Goal: Task Accomplishment & Management: Complete application form

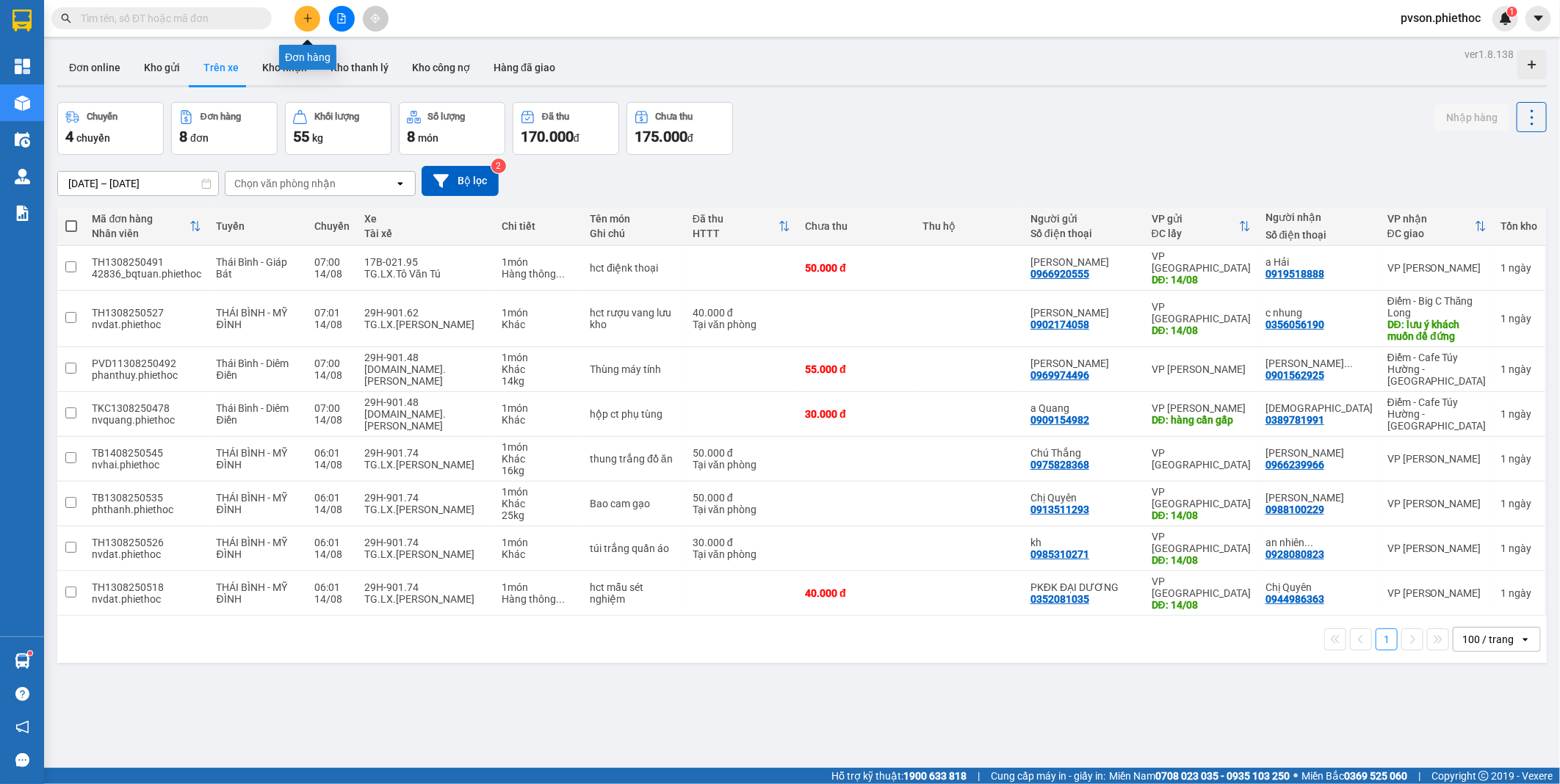
click at [310, 20] on icon "plus" at bounding box center [307, 18] width 11 height 11
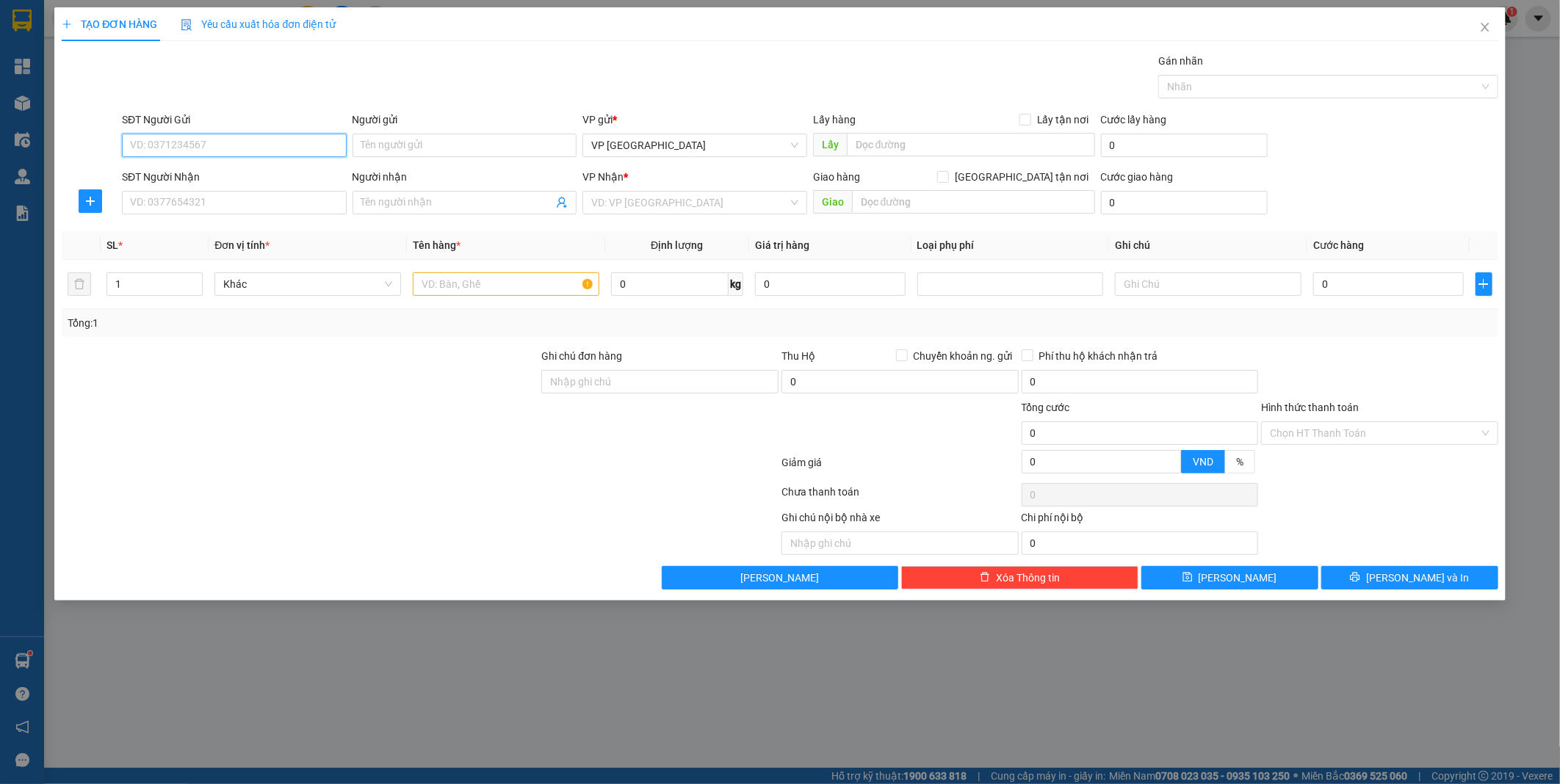
click at [140, 141] on input "SĐT Người Gửi" at bounding box center [235, 145] width 225 height 23
type input "0972398288"
click at [404, 134] on input "Người gửi" at bounding box center [465, 145] width 225 height 23
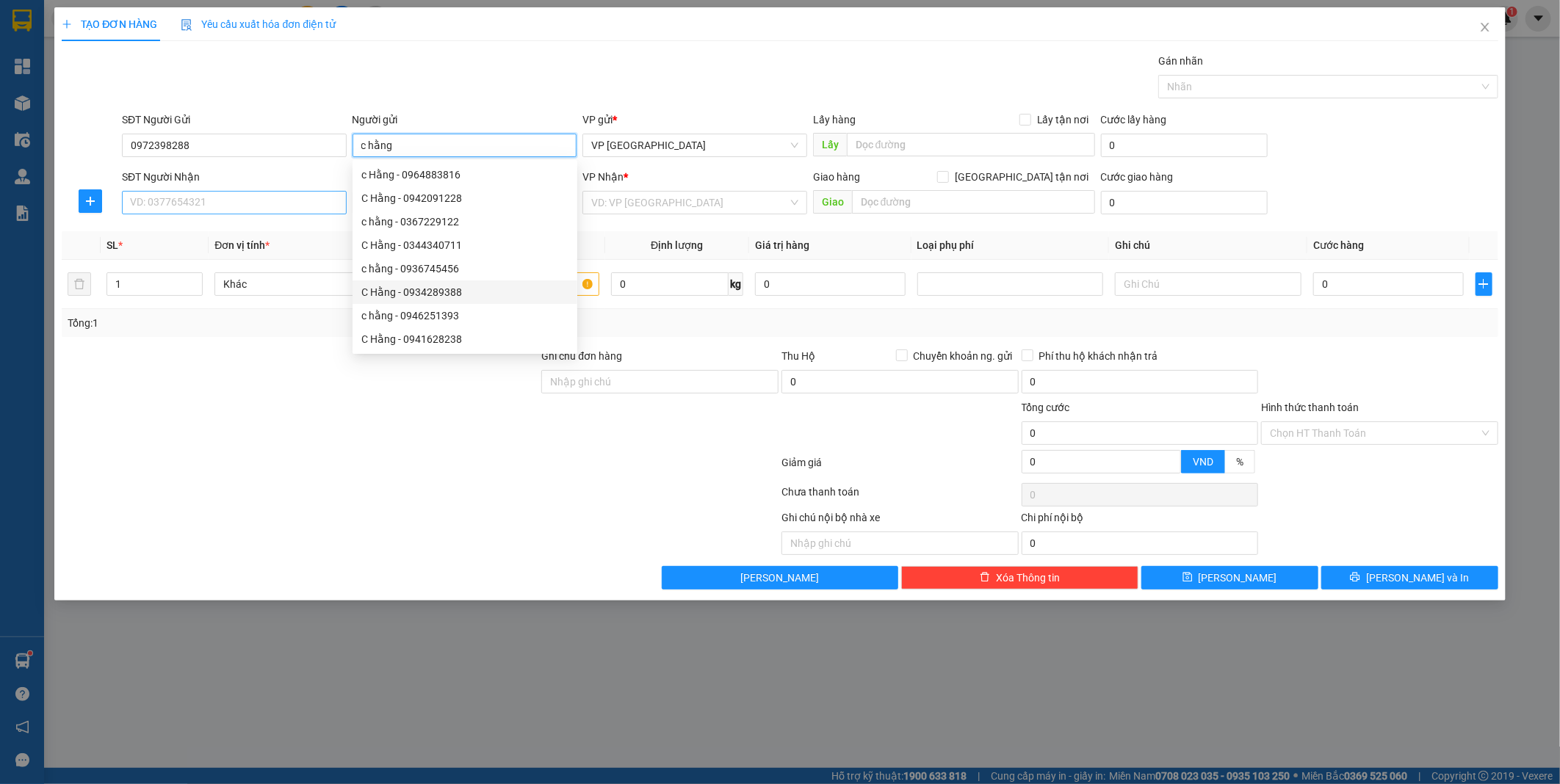
type input "c hằng"
click at [129, 200] on input "SĐT Người Nhận" at bounding box center [235, 202] width 225 height 23
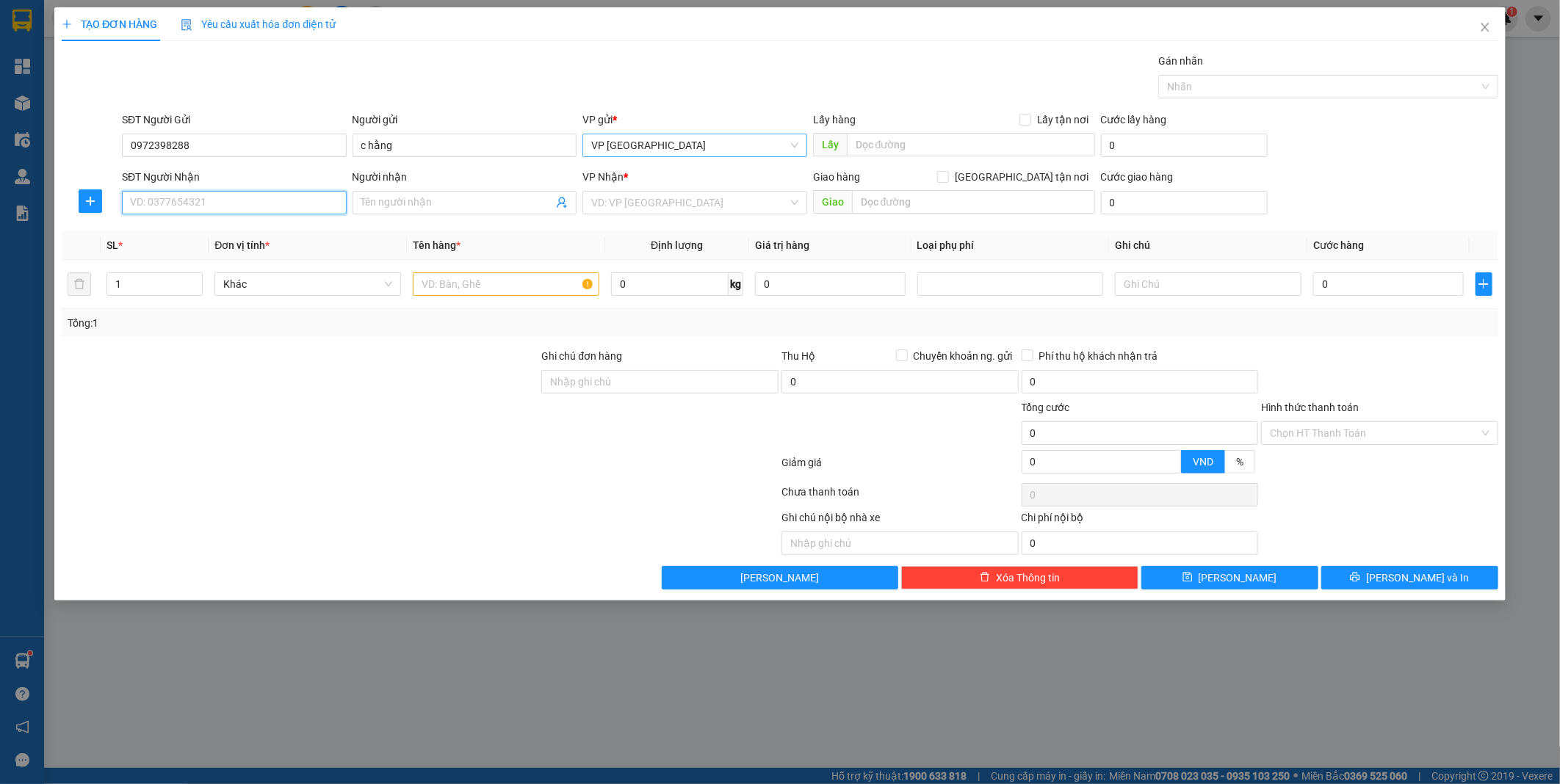
click at [774, 142] on span "VP [GEOGRAPHIC_DATA]" at bounding box center [695, 145] width 207 height 22
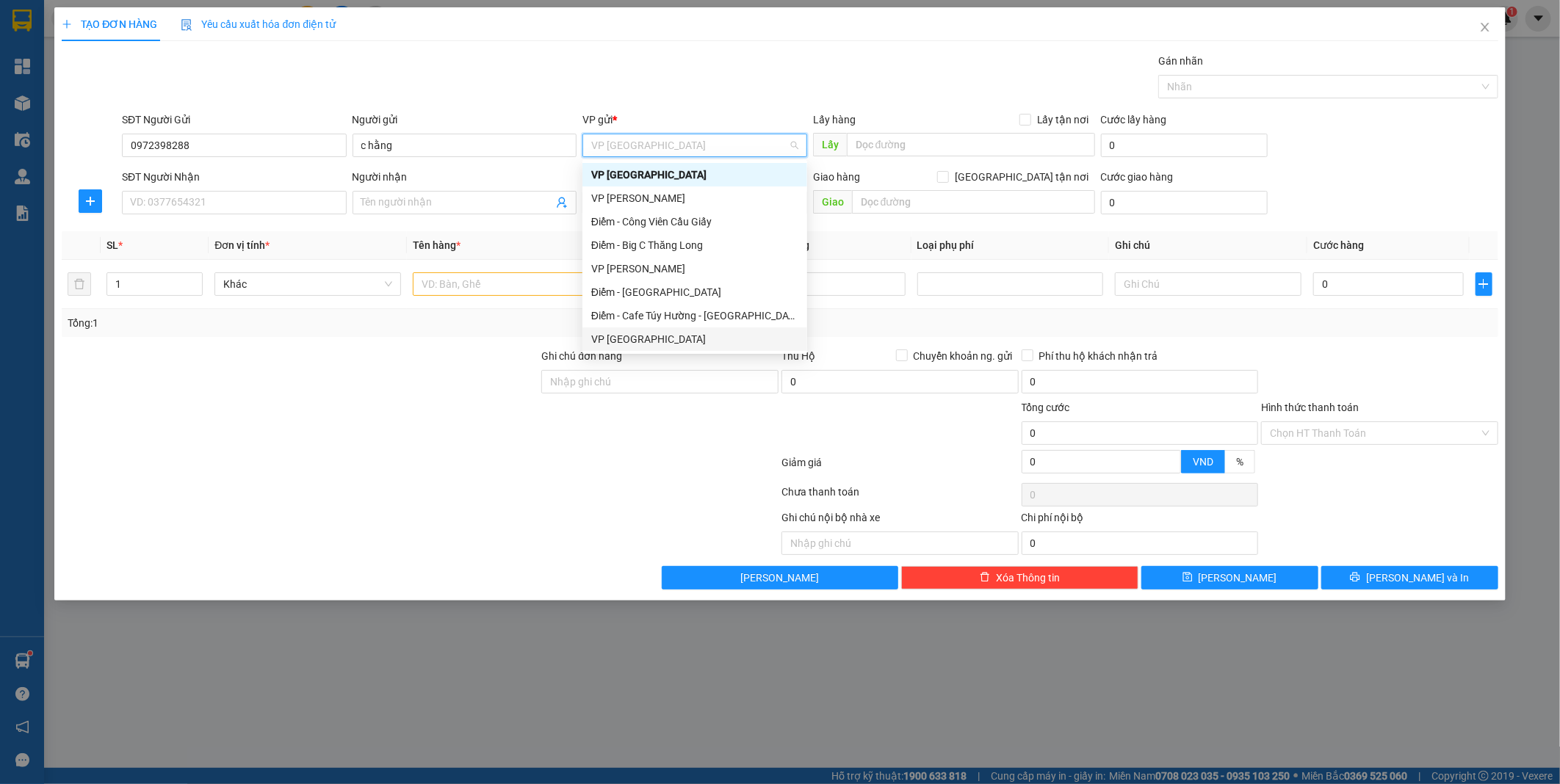
drag, startPoint x: 704, startPoint y: 338, endPoint x: 828, endPoint y: 339, distance: 124.0
click at [702, 339] on div "VP [GEOGRAPHIC_DATA]" at bounding box center [695, 339] width 207 height 16
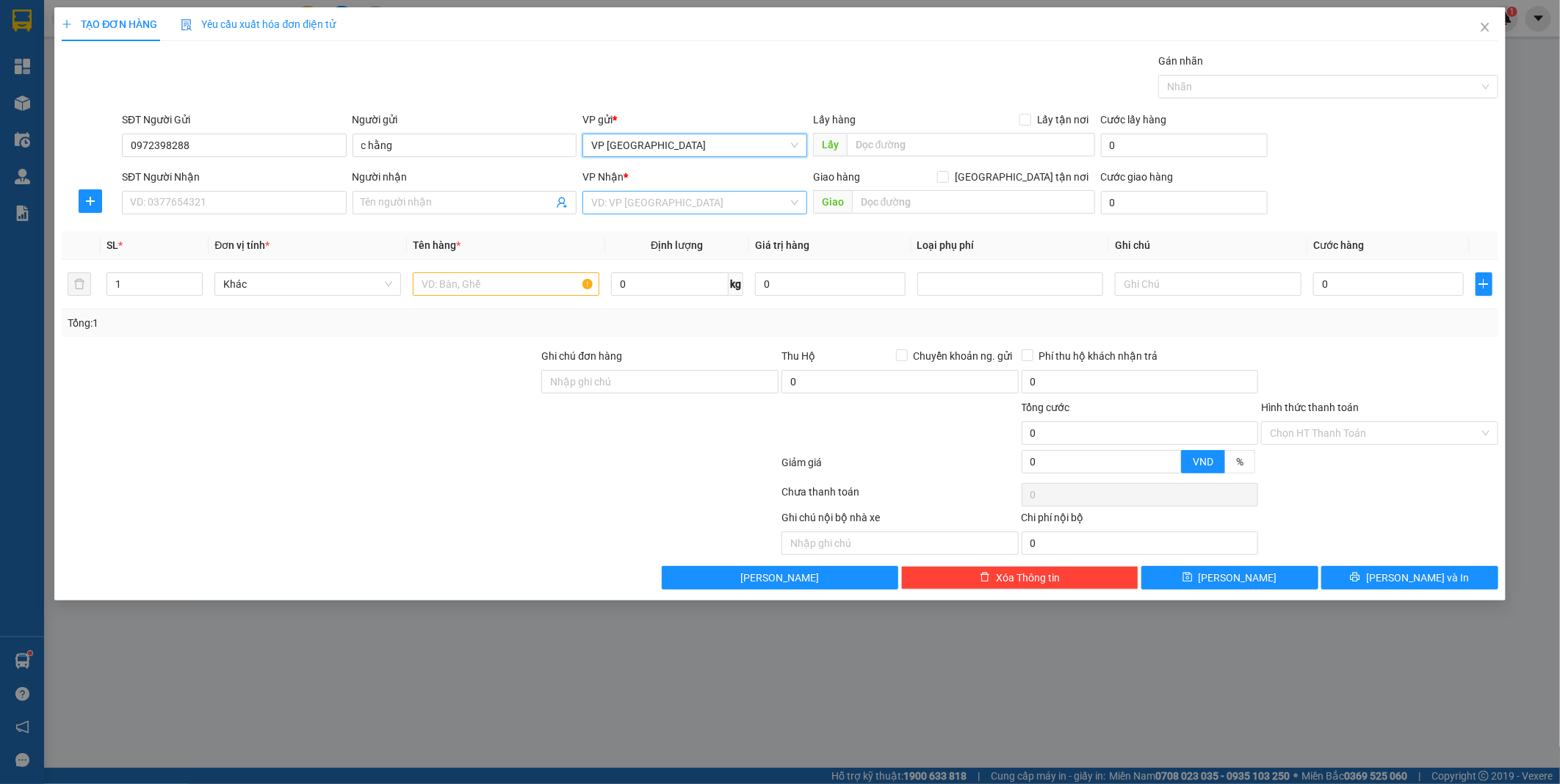
click at [682, 203] on input "search" at bounding box center [689, 202] width 197 height 22
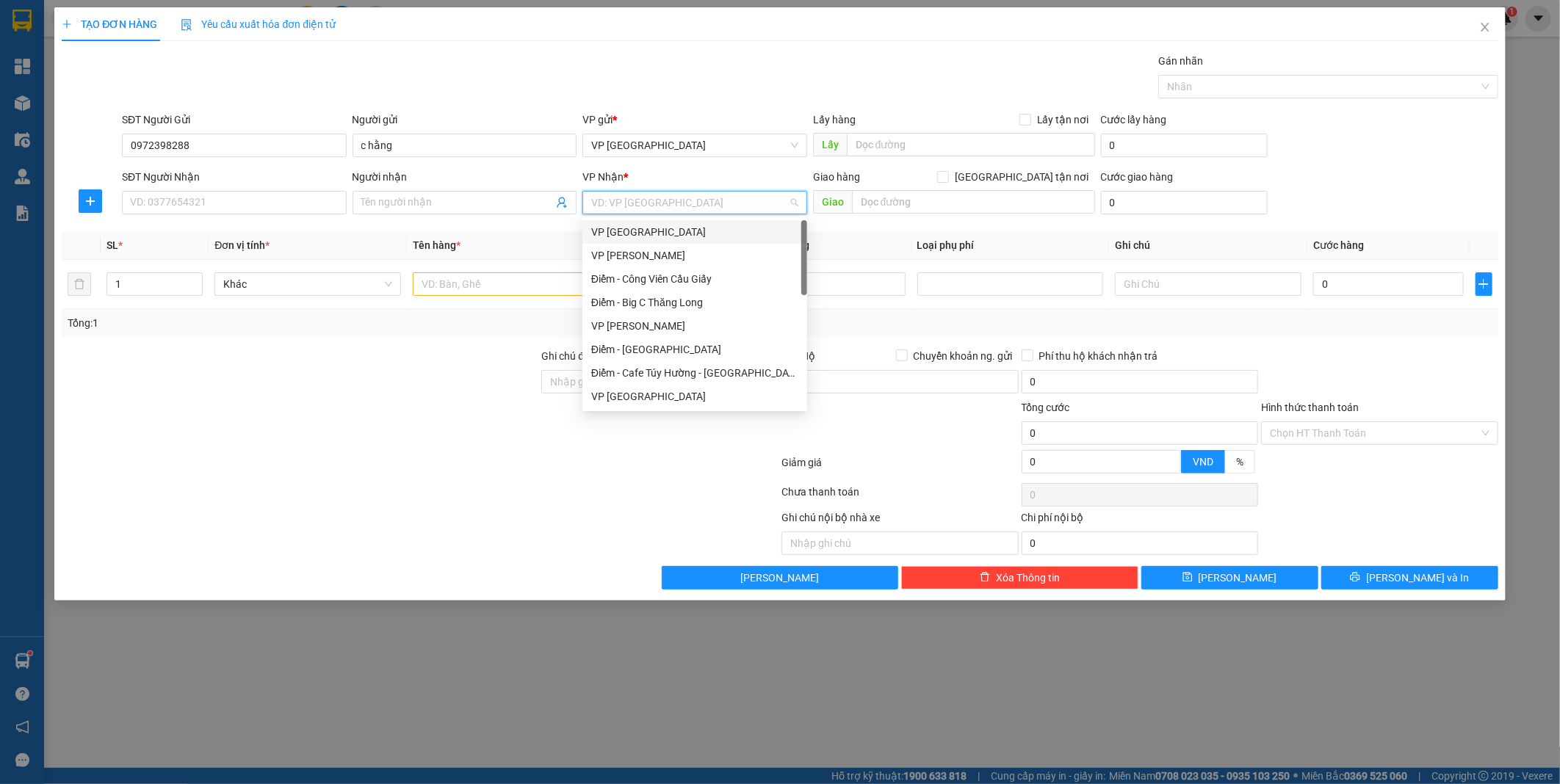
click at [647, 237] on div "VP [GEOGRAPHIC_DATA]" at bounding box center [695, 232] width 207 height 16
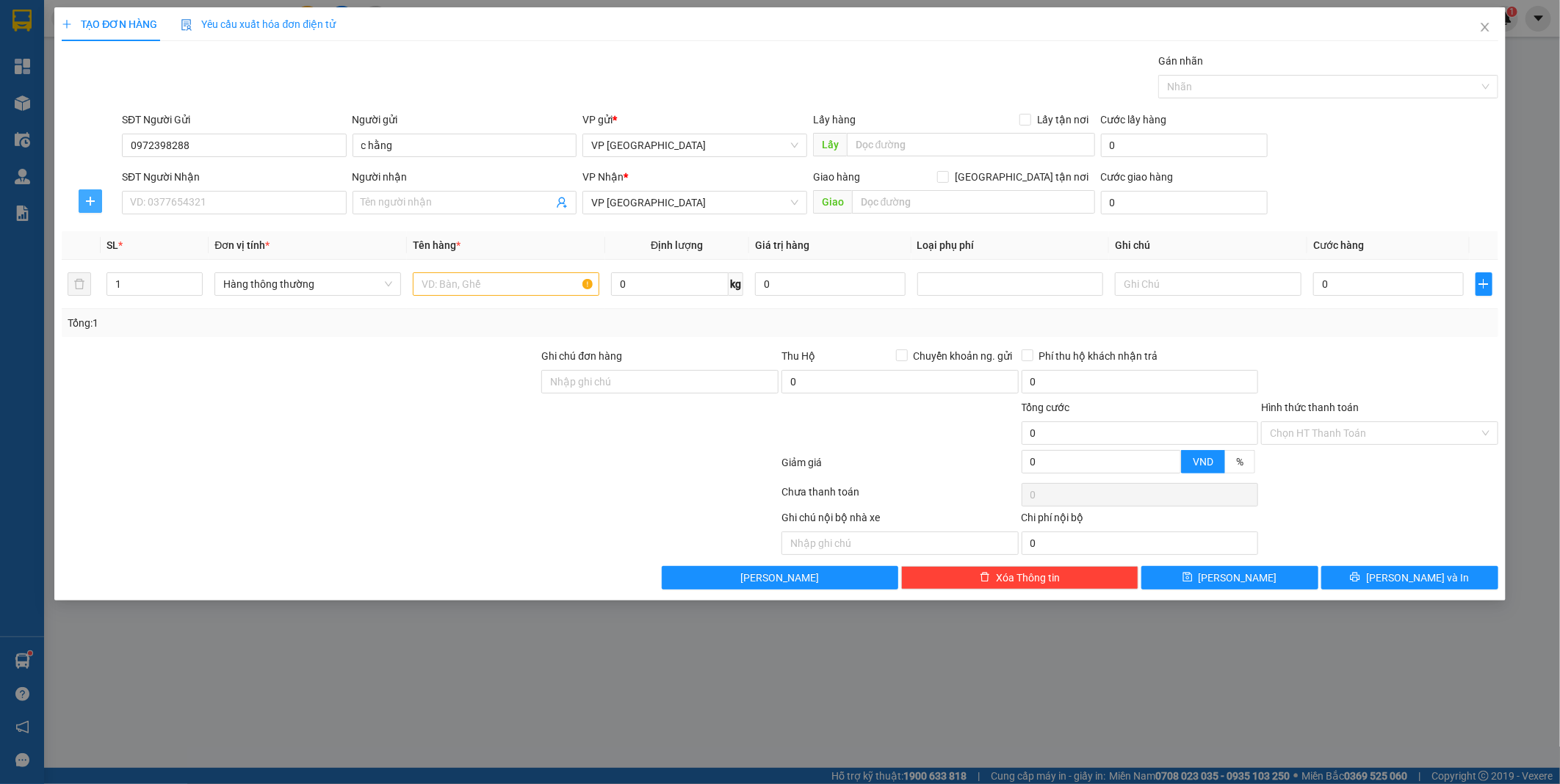
click at [79, 204] on span "plus" at bounding box center [90, 201] width 22 height 12
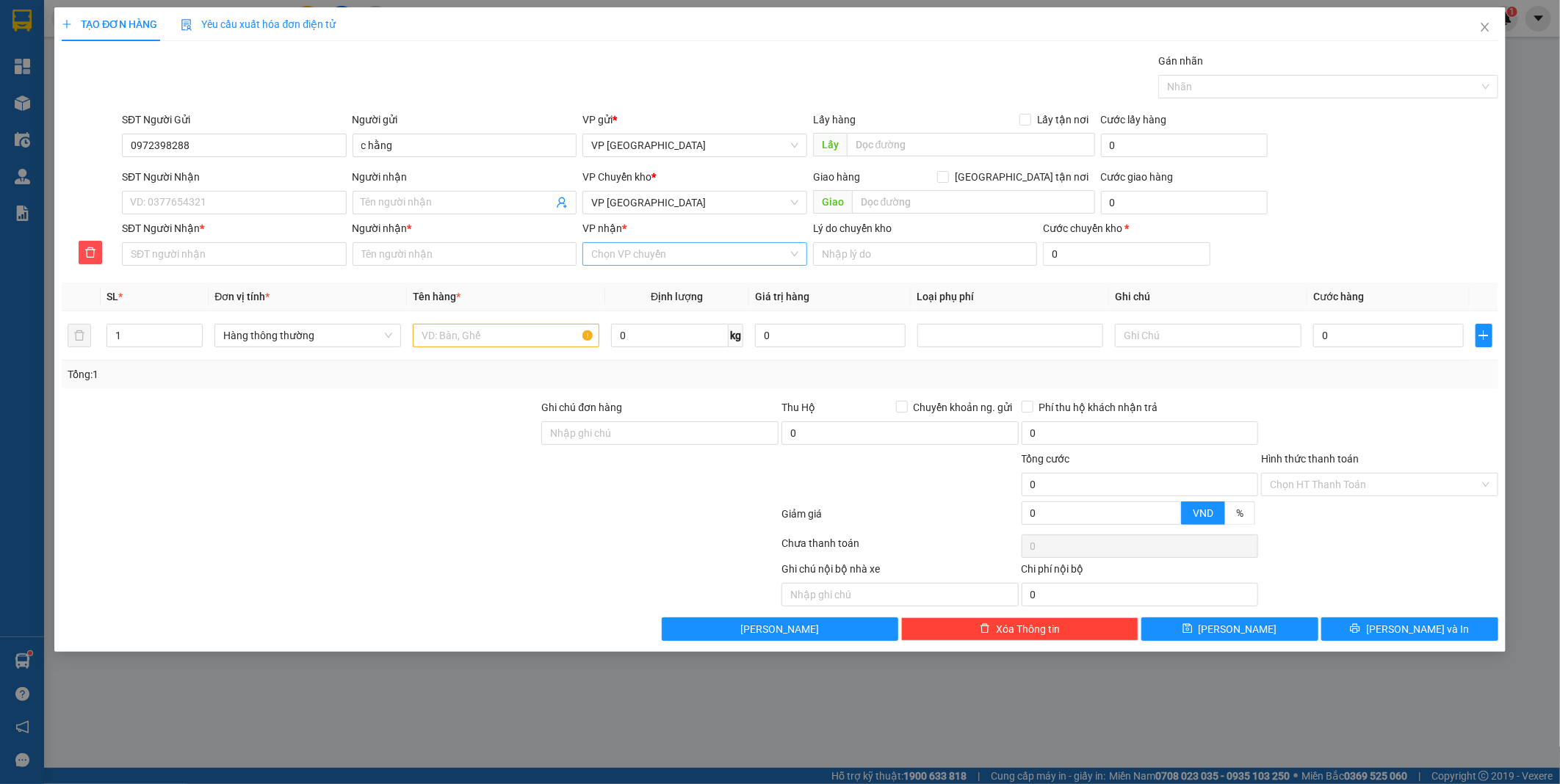
click at [647, 261] on input "VP nhận *" at bounding box center [689, 254] width 197 height 22
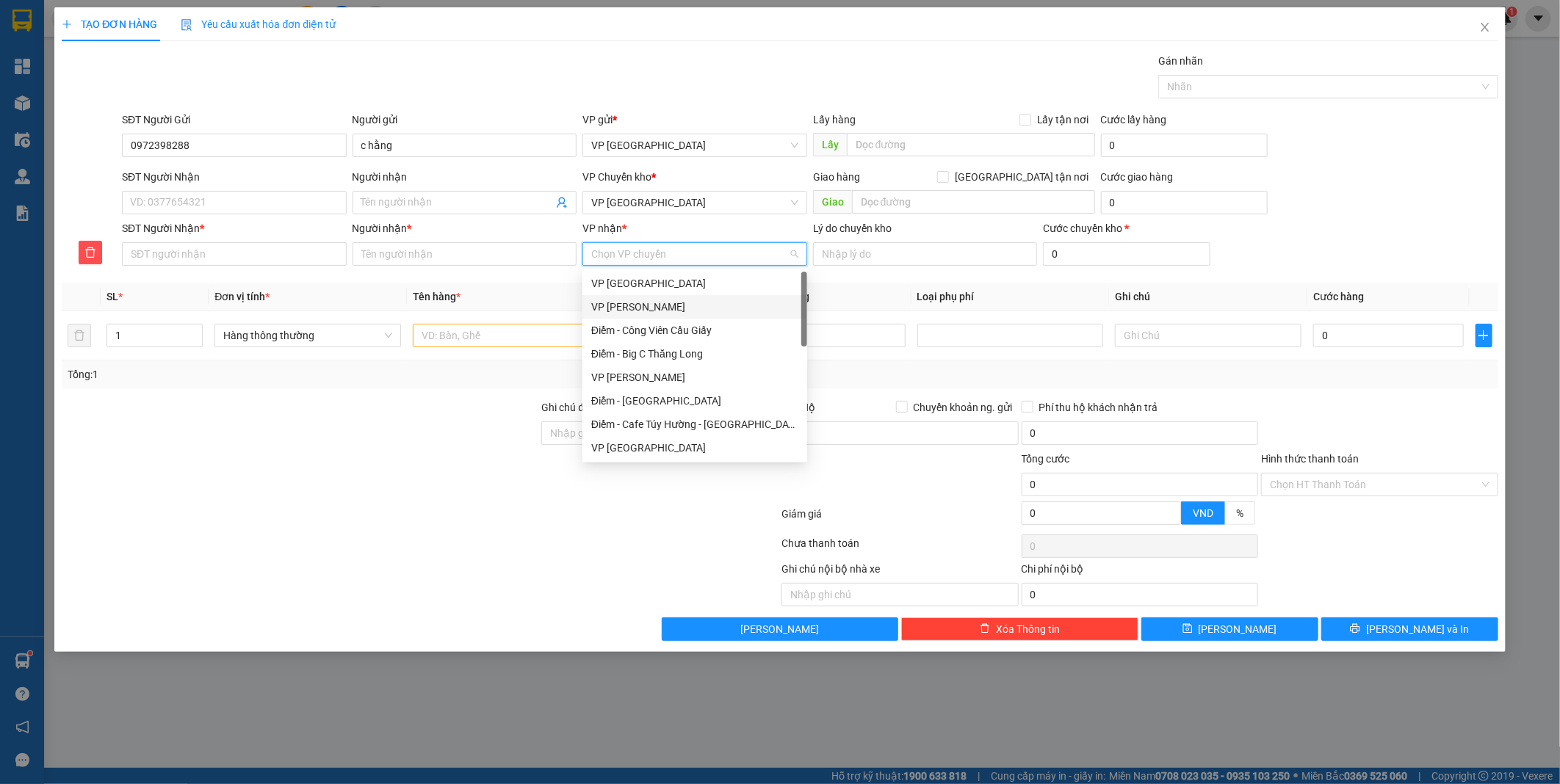
click at [646, 306] on div "VP [PERSON_NAME]" at bounding box center [695, 307] width 207 height 16
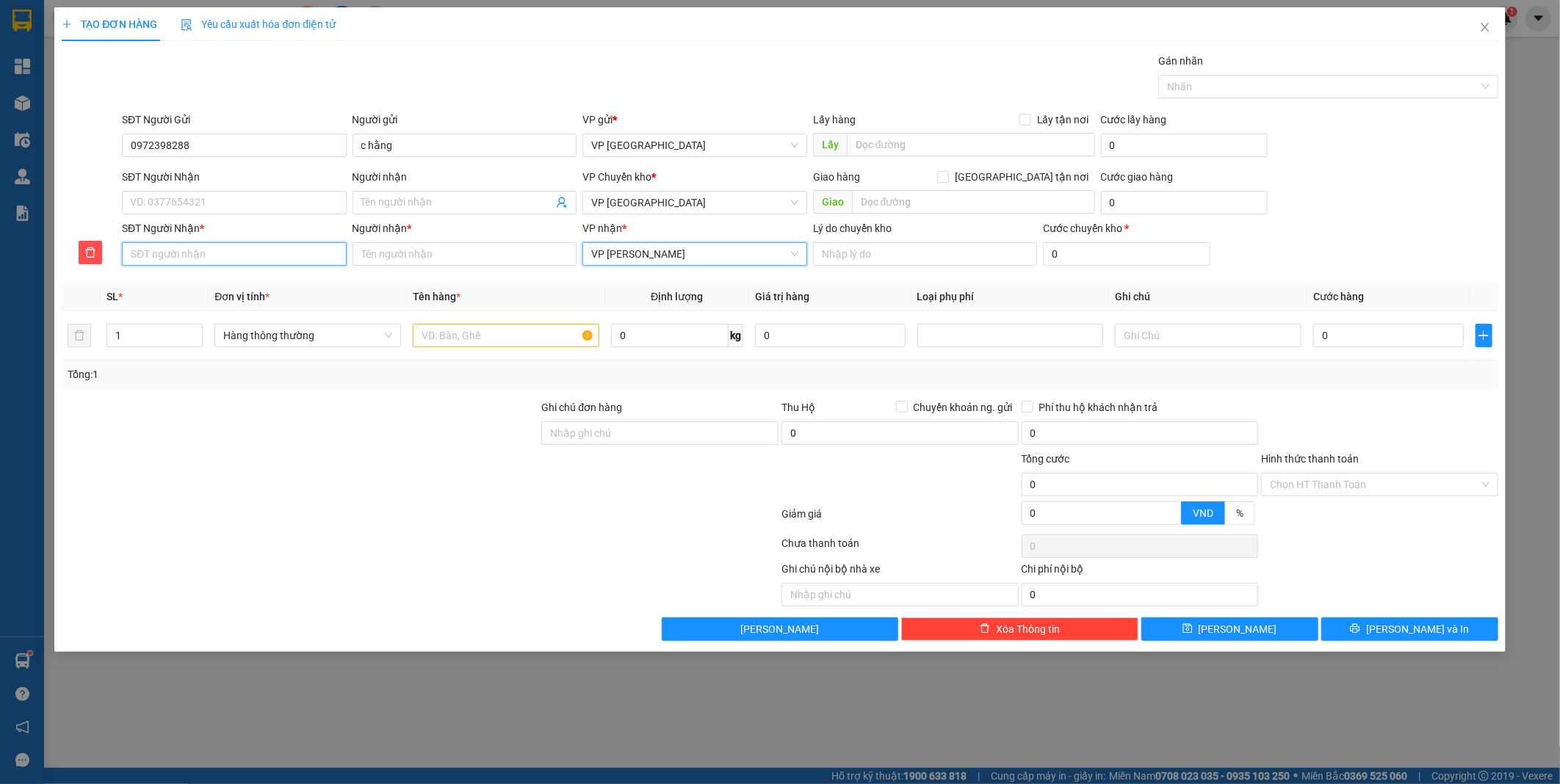
click at [188, 257] on input "SĐT Người Nhận *" at bounding box center [235, 254] width 225 height 23
click at [1486, 343] on button "button" at bounding box center [1484, 335] width 17 height 23
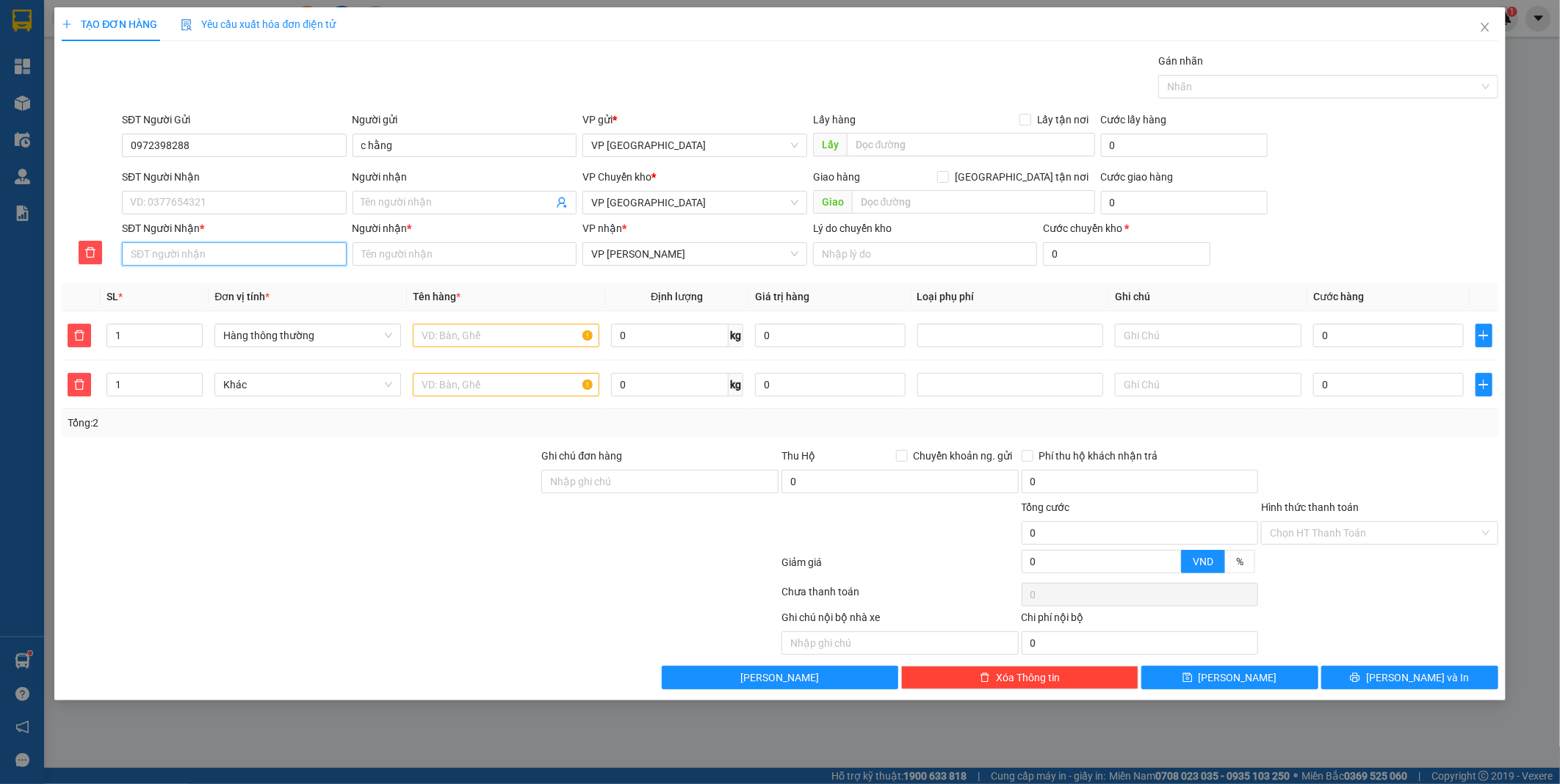
click at [129, 259] on input "SĐT Người Nhận *" at bounding box center [235, 254] width 225 height 23
type input "0981312174"
click at [423, 242] on input "Người nhận *" at bounding box center [465, 254] width 225 height 23
type input "a hông"
click at [1482, 331] on icon "plus" at bounding box center [1483, 335] width 12 height 12
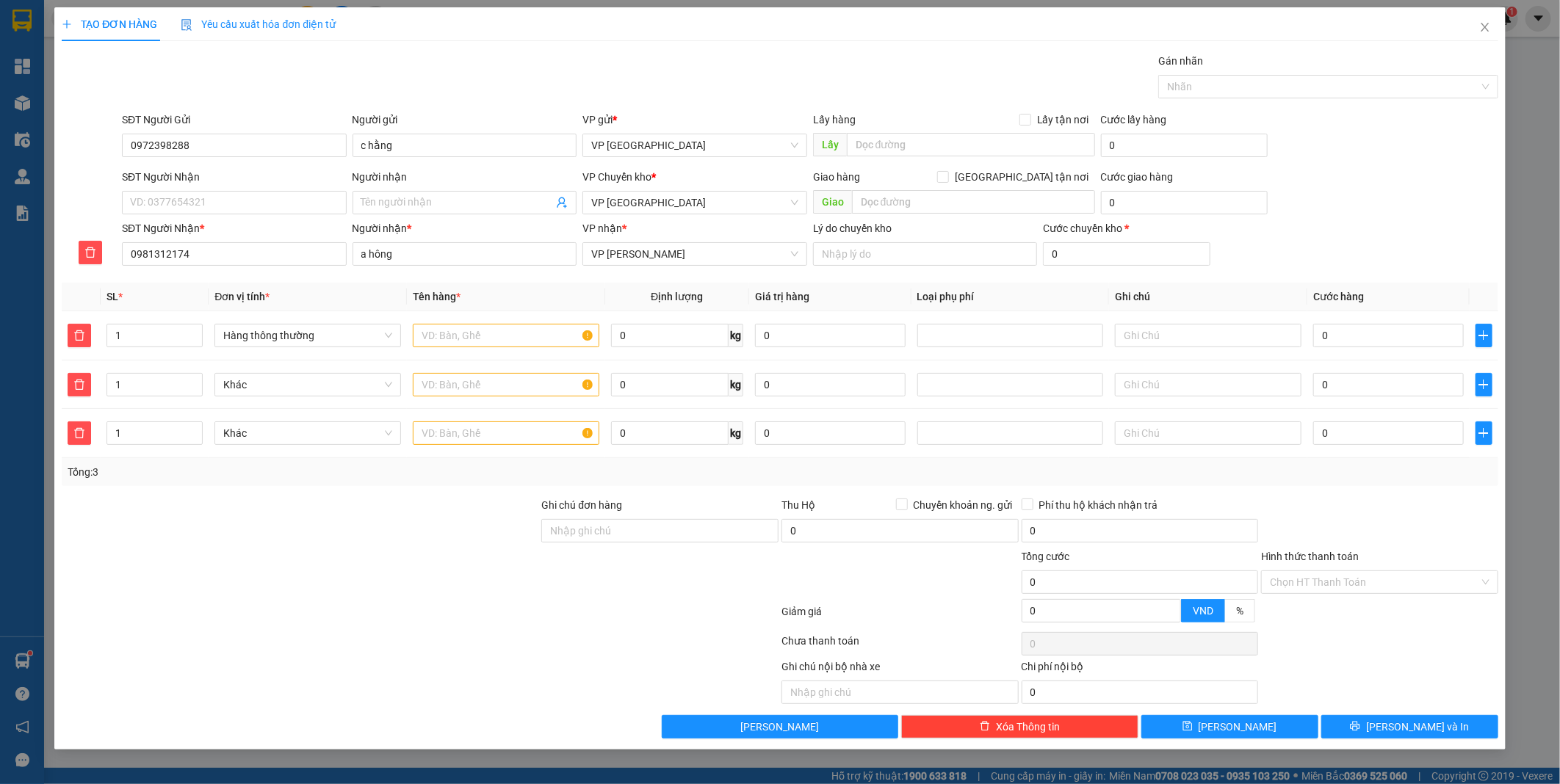
click at [1440, 488] on div "Transit Pickup Surcharge Ids Transit Deliver Surcharge Ids Transit Deliver Surc…" at bounding box center [780, 395] width 1436 height 685
click at [1423, 329] on input "0" at bounding box center [1389, 335] width 150 height 23
click at [74, 389] on icon "delete" at bounding box center [79, 385] width 12 height 12
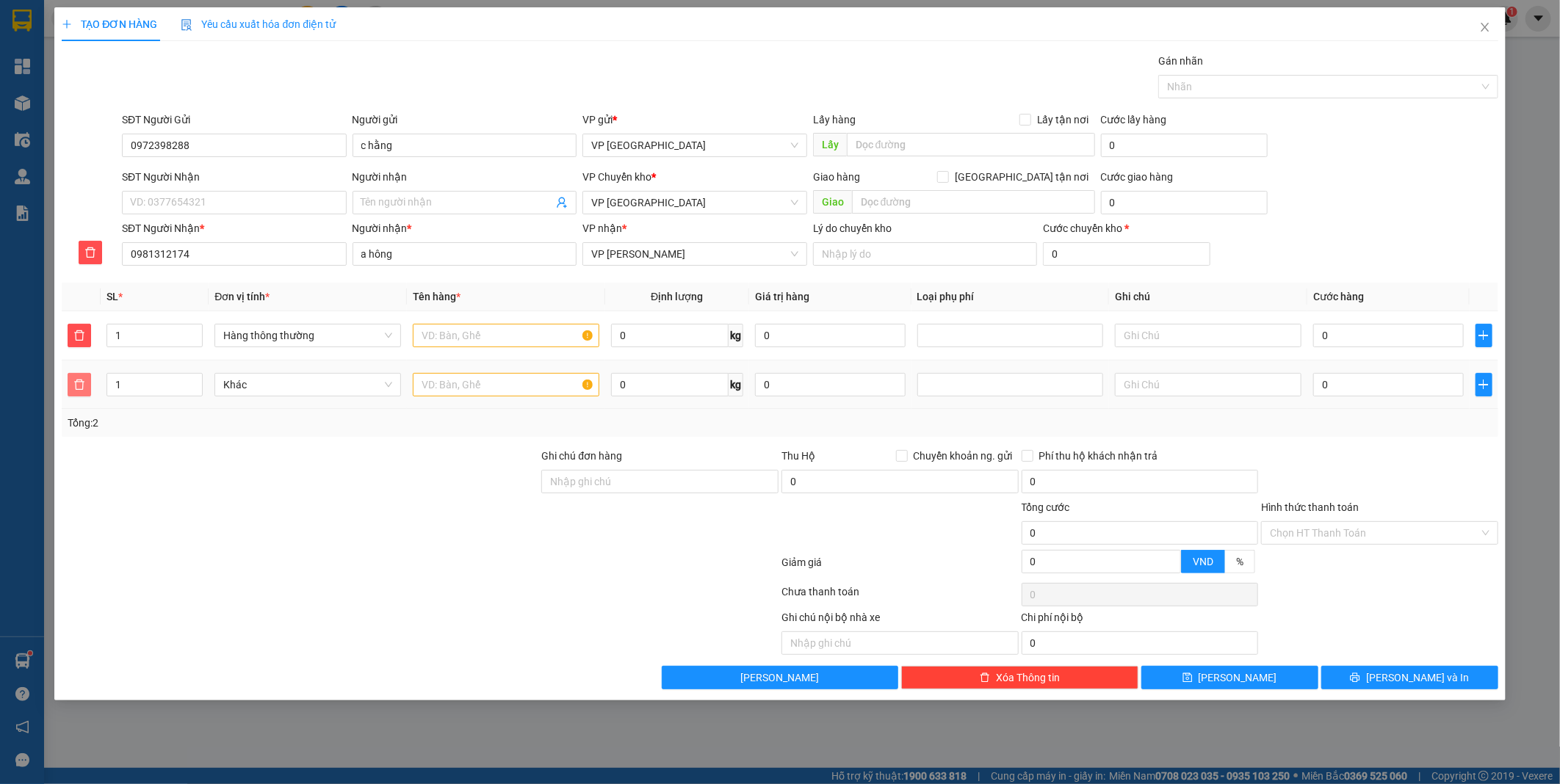
click at [76, 381] on icon "delete" at bounding box center [79, 384] width 11 height 11
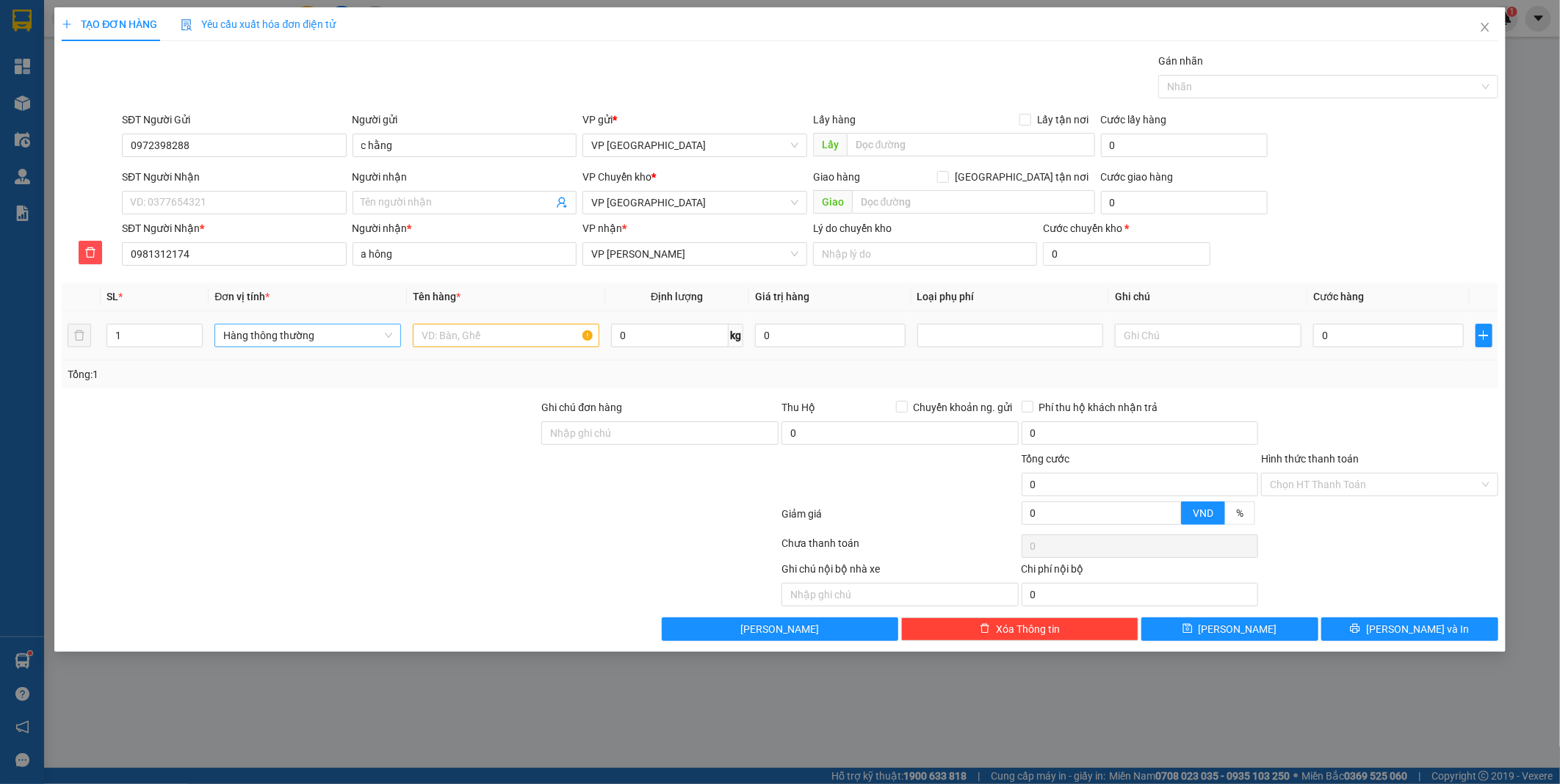
click at [374, 332] on span "Hàng thông thường" at bounding box center [307, 335] width 169 height 22
click at [314, 365] on div "Hàng thông thường" at bounding box center [307, 365] width 169 height 16
click at [555, 329] on input "text" at bounding box center [505, 335] width 187 height 23
type input "hoa"
click at [692, 333] on input "0" at bounding box center [670, 335] width 117 height 23
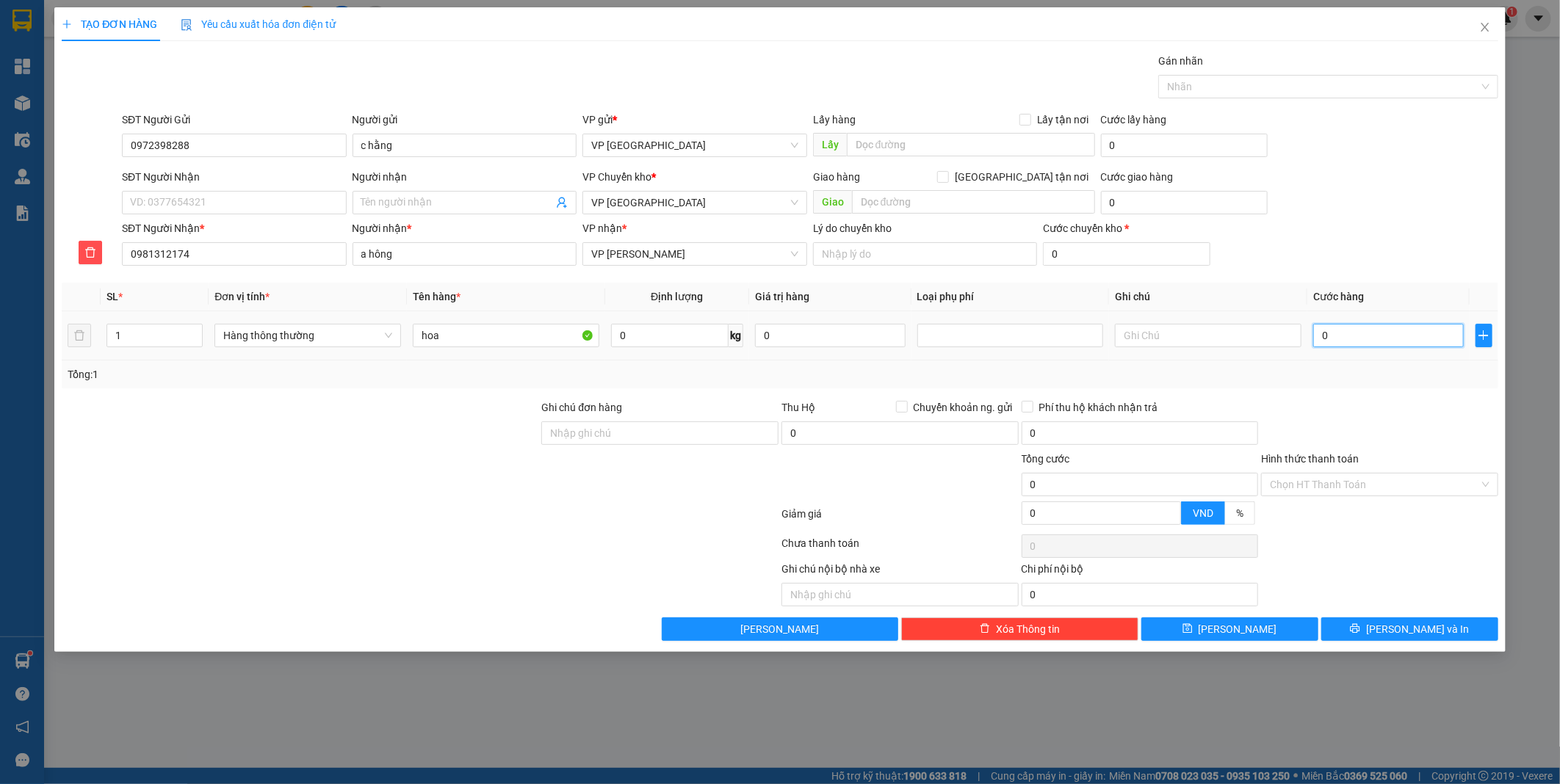
click at [1351, 325] on input "0" at bounding box center [1389, 335] width 150 height 23
type input "3"
type input "30"
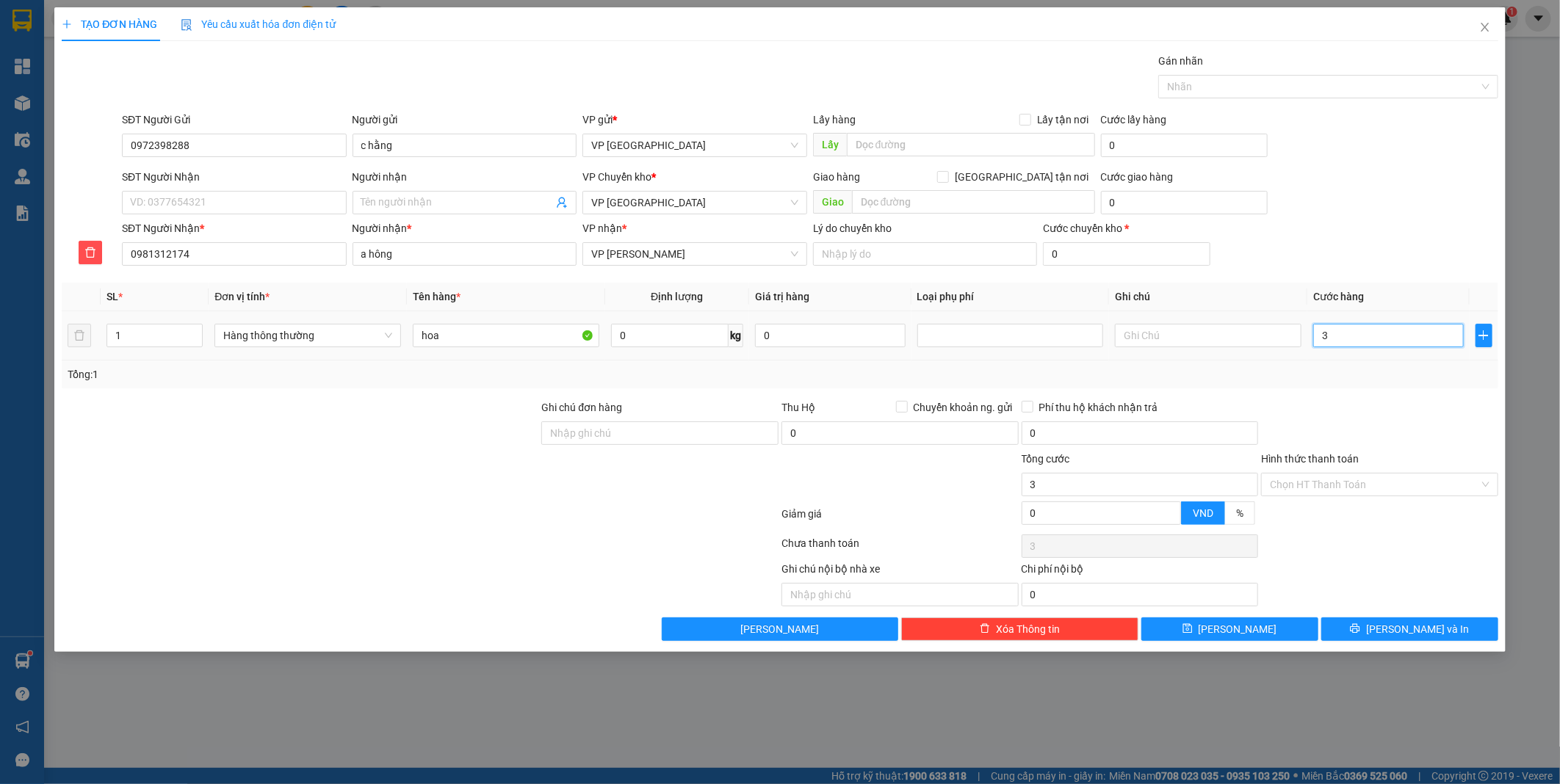
type input "30"
type input "300"
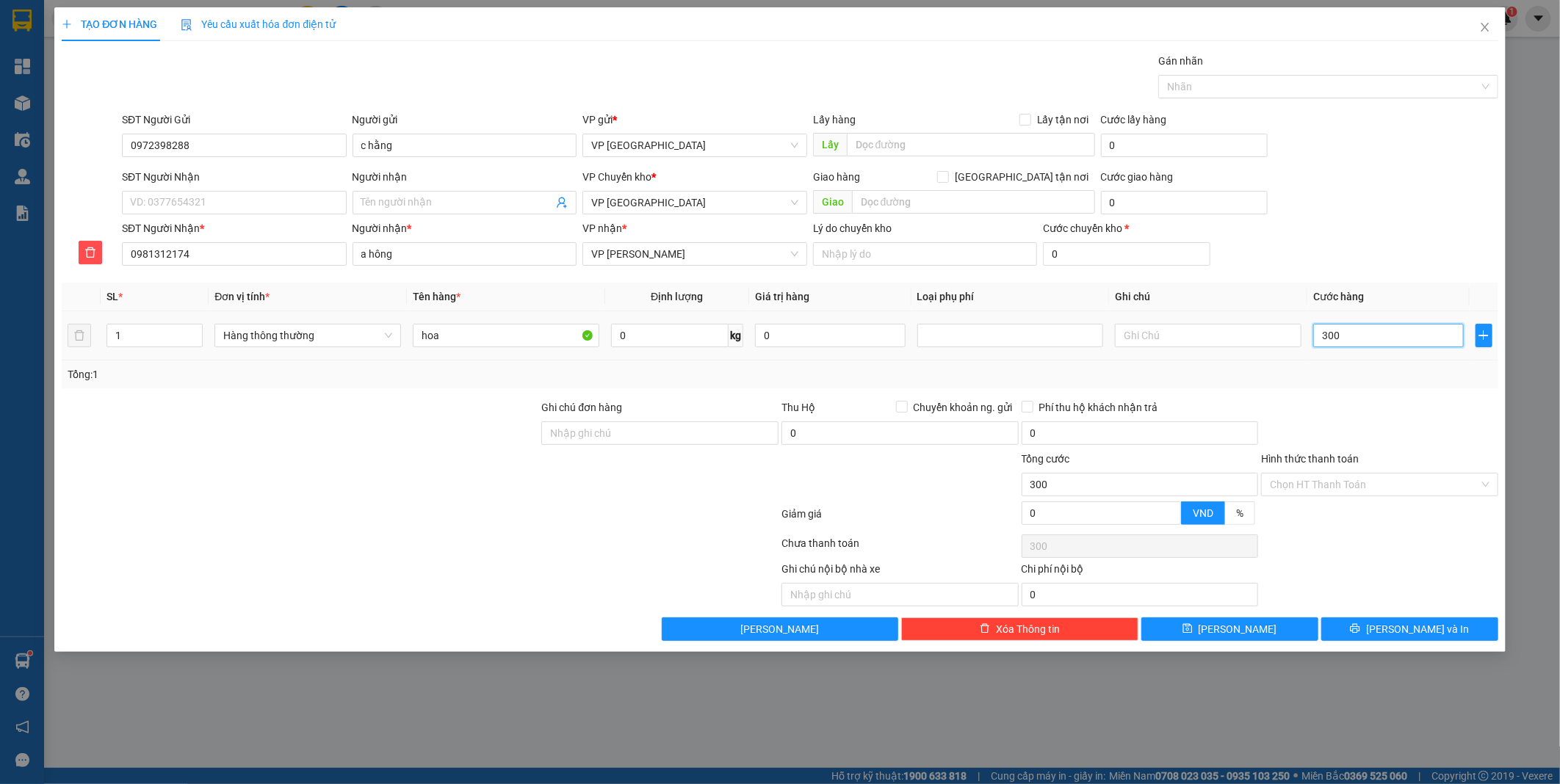
type input "3.000"
type input "30.000"
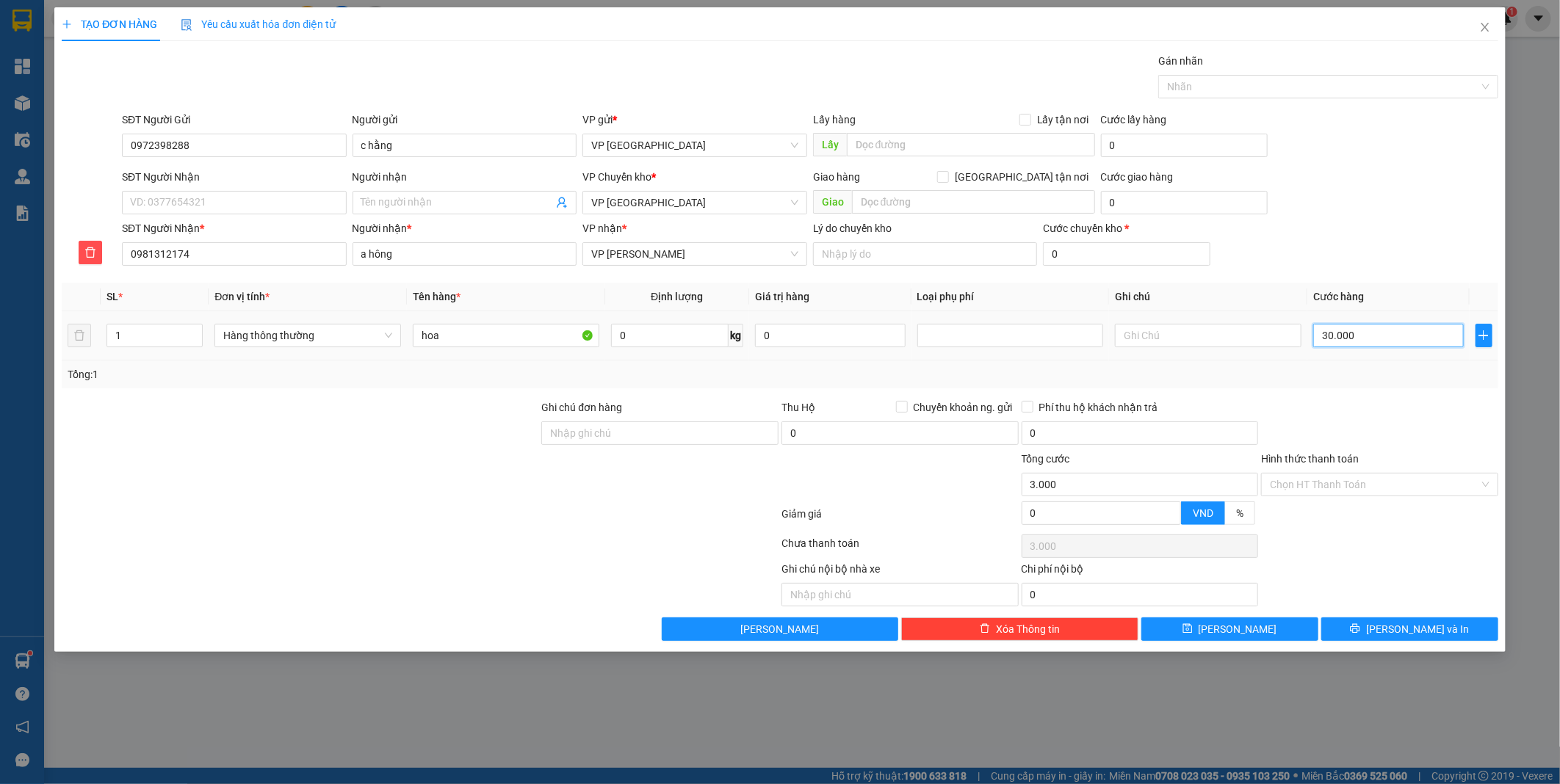
type input "30.000"
click at [1485, 485] on div "Chọn HT Thanh Toán" at bounding box center [1379, 484] width 237 height 23
type input "30.000"
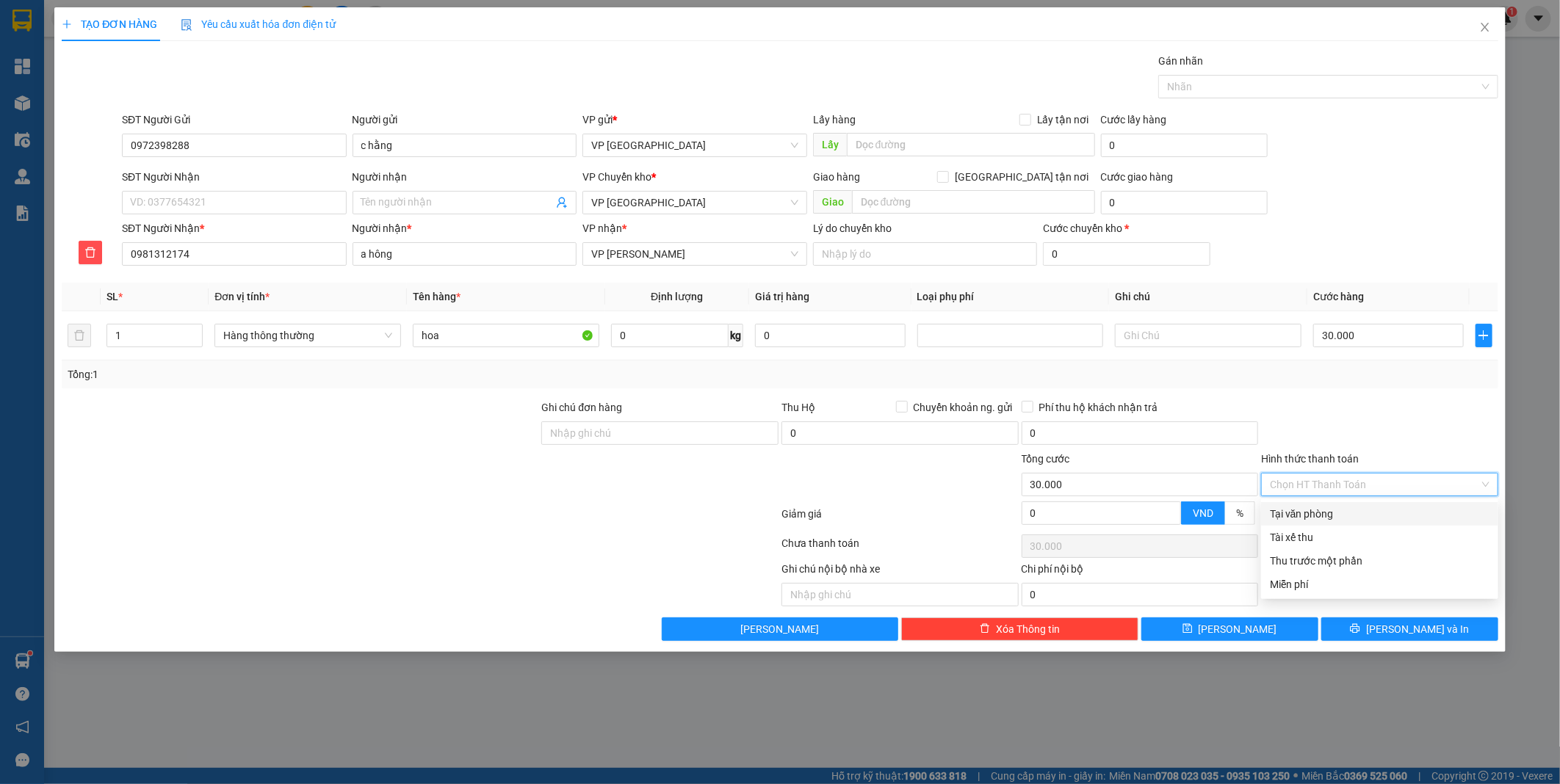
click at [1389, 516] on div "Tại văn phòng" at bounding box center [1380, 514] width 220 height 16
type input "0"
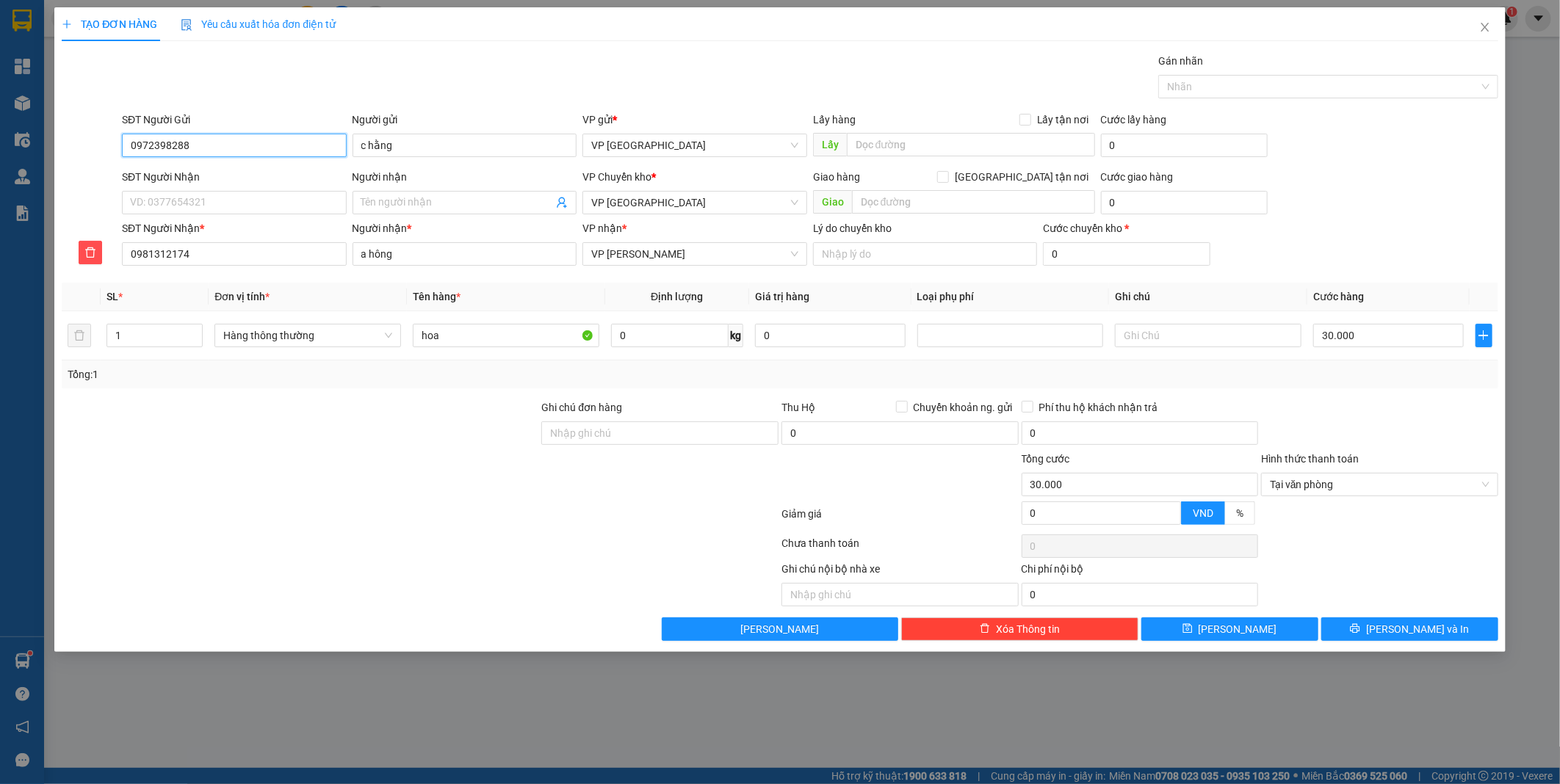
drag, startPoint x: 199, startPoint y: 133, endPoint x: -4, endPoint y: 198, distance: 213.2
click at [0, 198] on html "Kết quả tìm kiếm ( 0 ) Bộ lọc No Data pvson.phiethoc 1 Tổng Quan Kho hàng mới Đ…" at bounding box center [780, 392] width 1560 height 784
drag, startPoint x: 196, startPoint y: 253, endPoint x: 93, endPoint y: 250, distance: 103.0
click at [93, 250] on div "SĐT Người Nhận * 0981312174 Người nhận * a hông VP nhận * VP [PERSON_NAME] do c…" at bounding box center [779, 246] width 1439 height 52
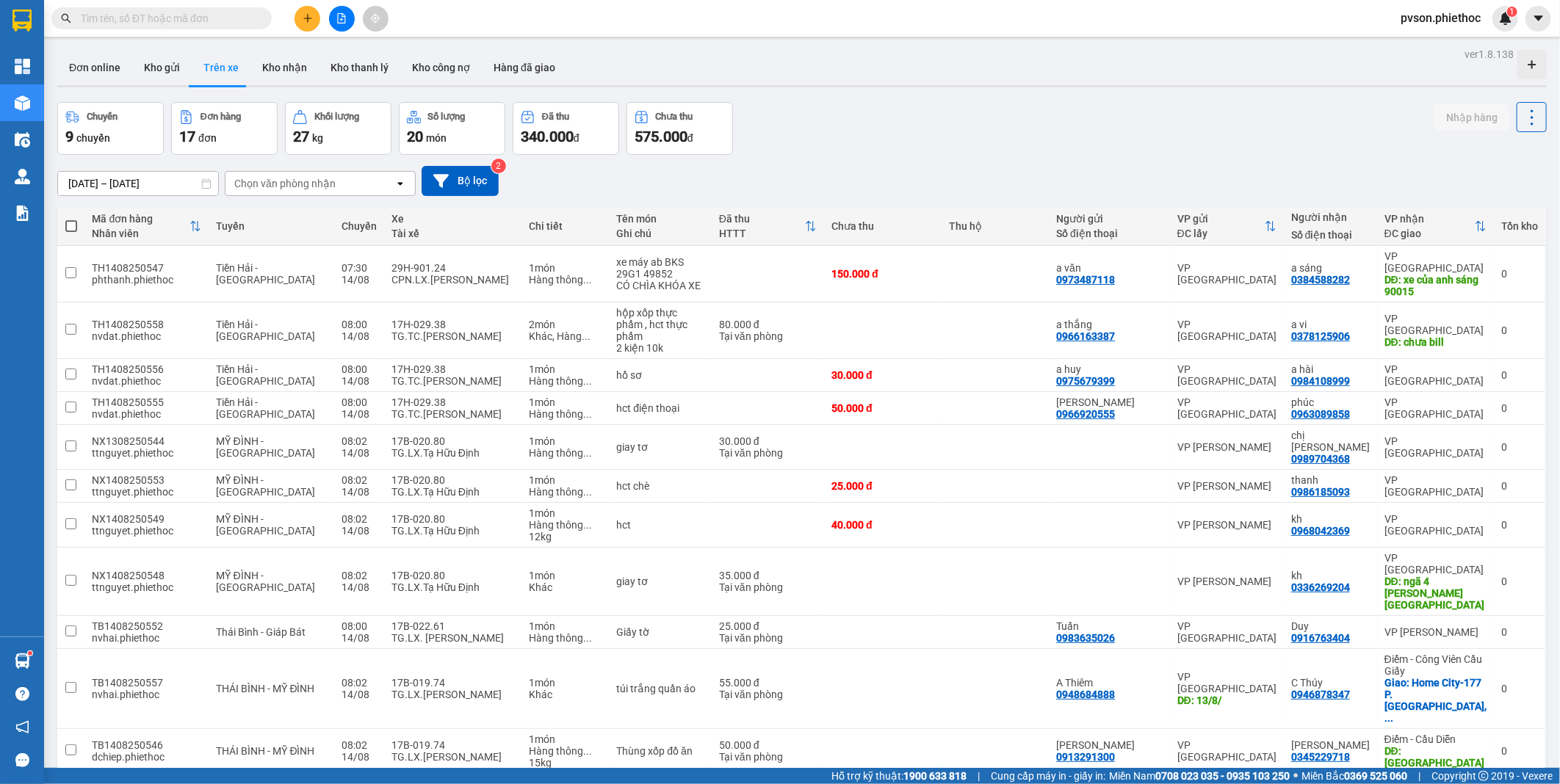
click at [226, 122] on div "Đơn hàng" at bounding box center [221, 116] width 40 height 11
click at [307, 15] on icon "plus" at bounding box center [307, 18] width 11 height 11
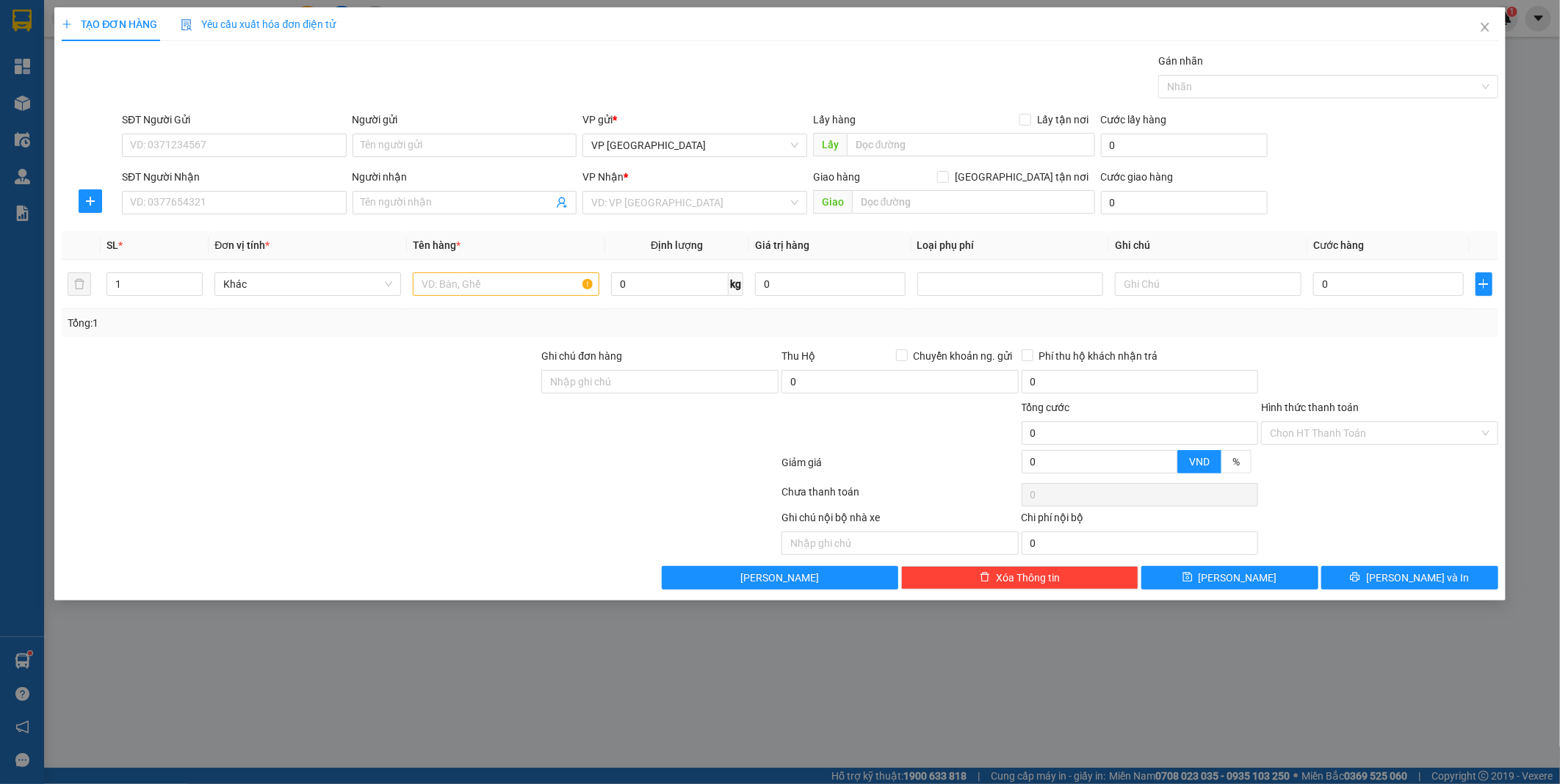
click at [172, 130] on div "SĐT Người Gửi" at bounding box center [235, 122] width 225 height 22
click at [156, 142] on input "SĐT Người Gửi" at bounding box center [235, 145] width 225 height 23
type input "0986823138"
click at [406, 137] on input "Người gửi" at bounding box center [465, 145] width 225 height 23
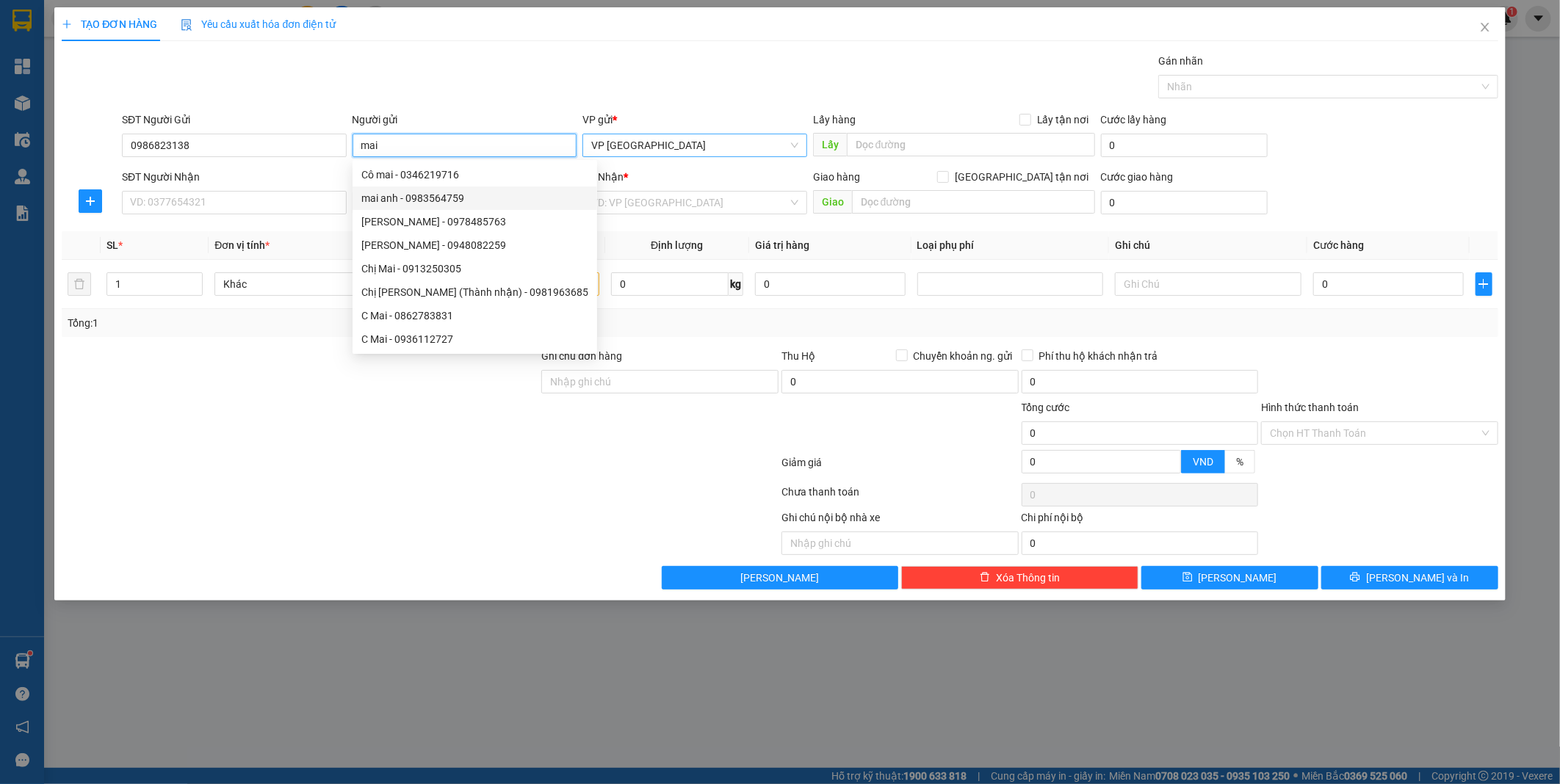
click at [792, 145] on span "VP [GEOGRAPHIC_DATA]" at bounding box center [695, 145] width 207 height 22
type input "mai"
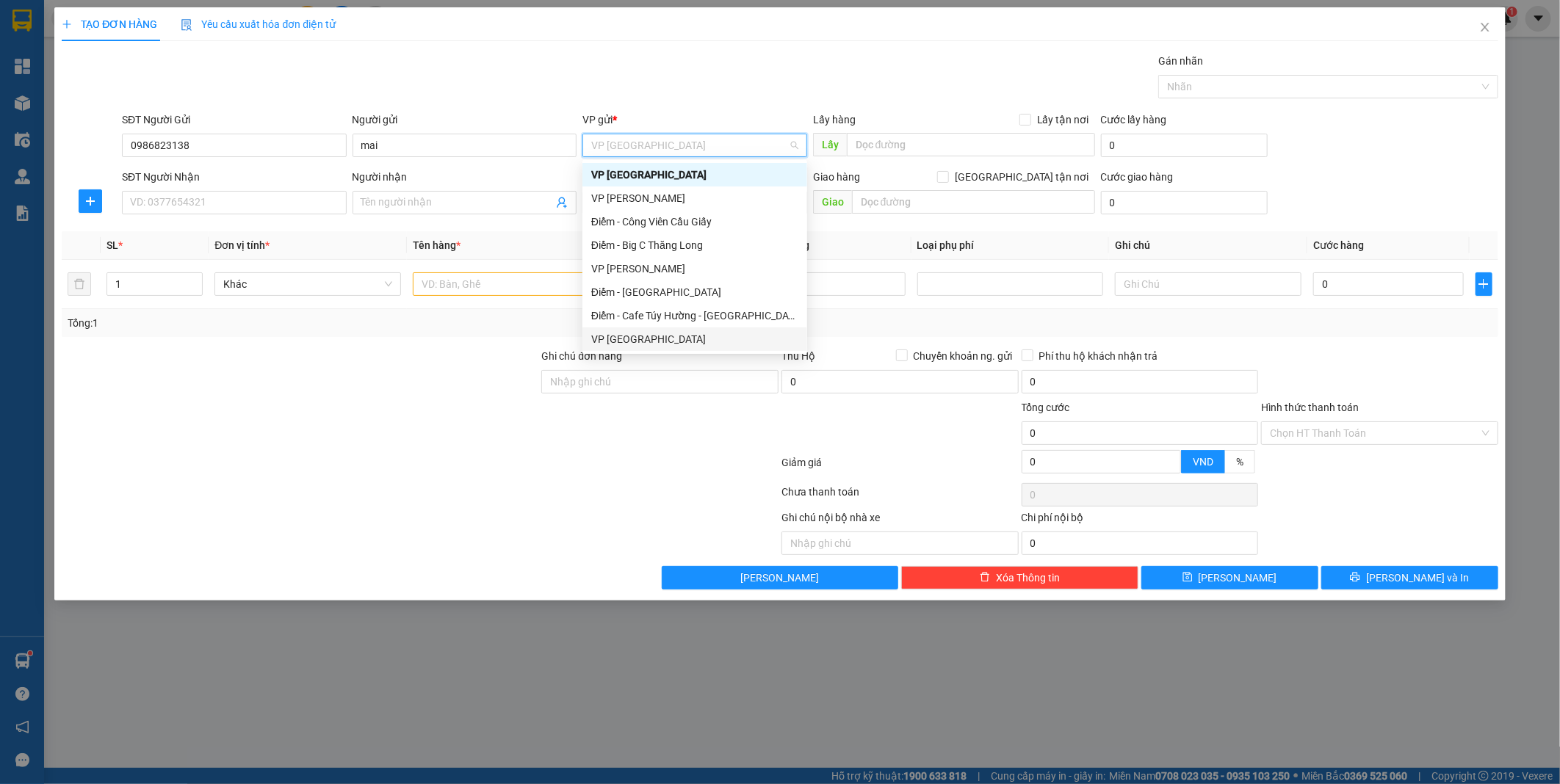
click at [644, 342] on div "VP [GEOGRAPHIC_DATA]" at bounding box center [695, 339] width 207 height 16
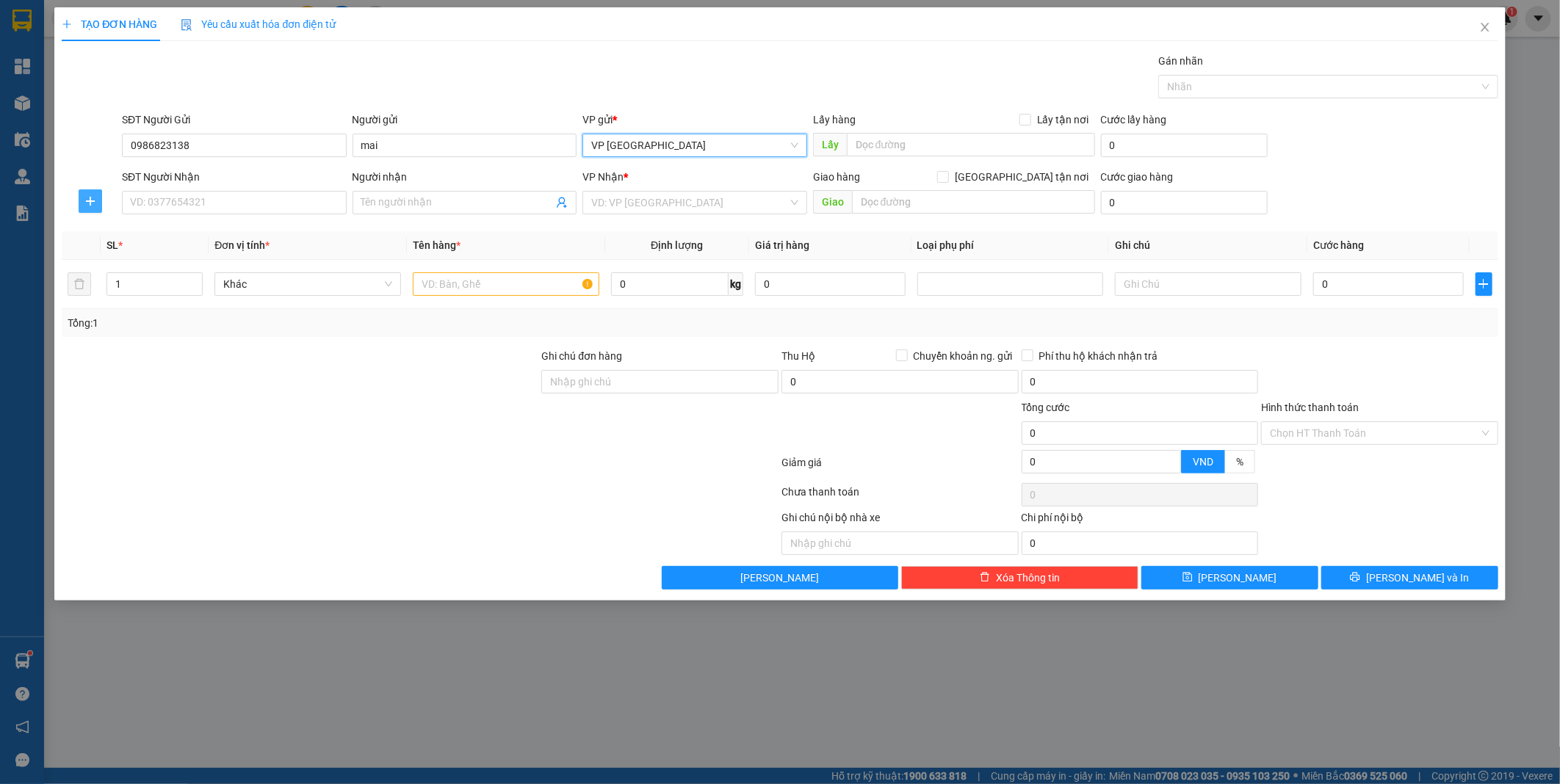
click at [82, 200] on span "plus" at bounding box center [90, 201] width 22 height 12
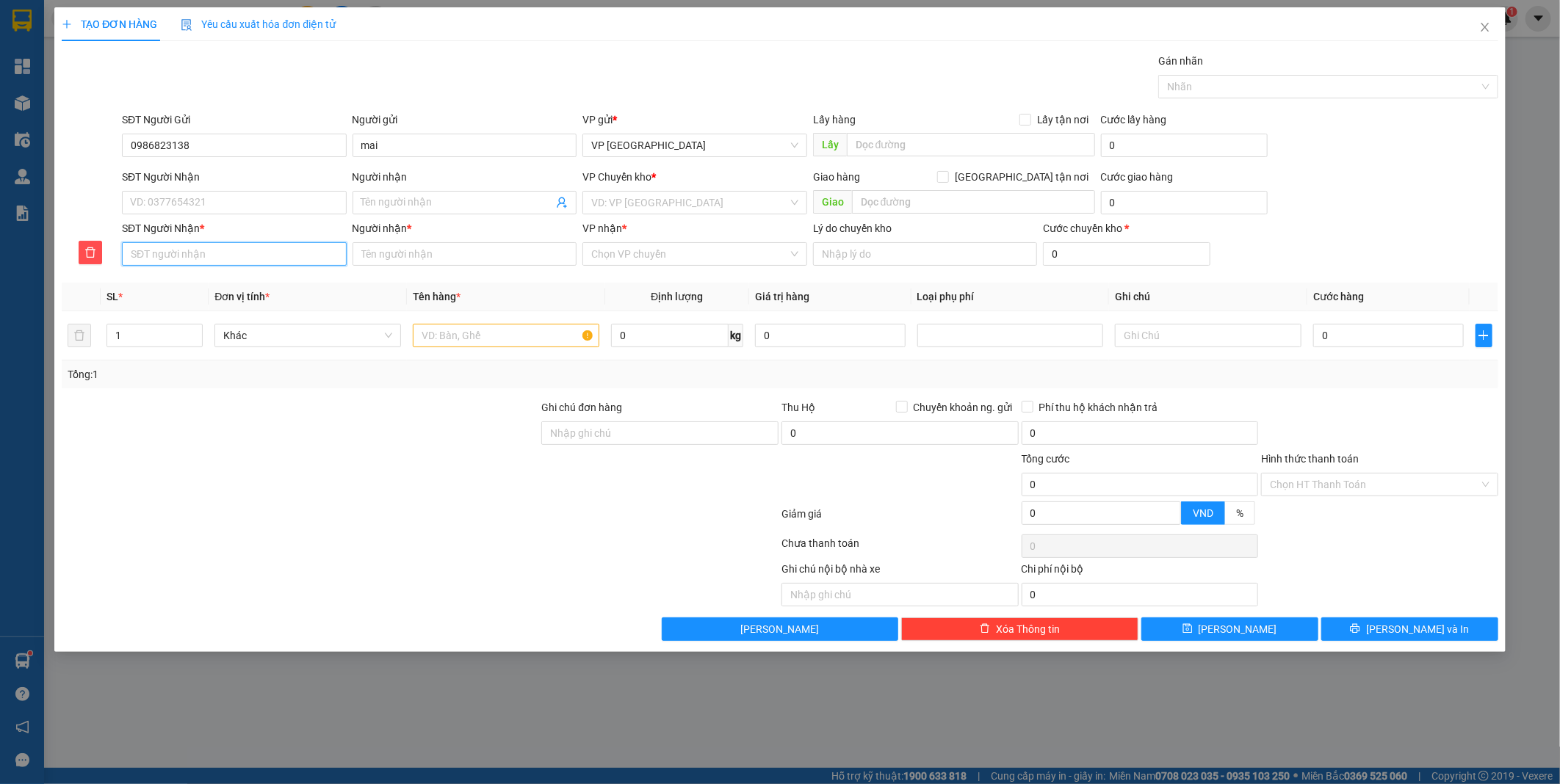
click at [137, 246] on input "SĐT Người Nhận *" at bounding box center [235, 254] width 225 height 23
type input "0396723133"
click at [385, 242] on input "Người nhận *" at bounding box center [465, 254] width 225 height 23
click at [796, 254] on div "Chọn VP chuyển" at bounding box center [695, 254] width 225 height 23
type input "hoc"
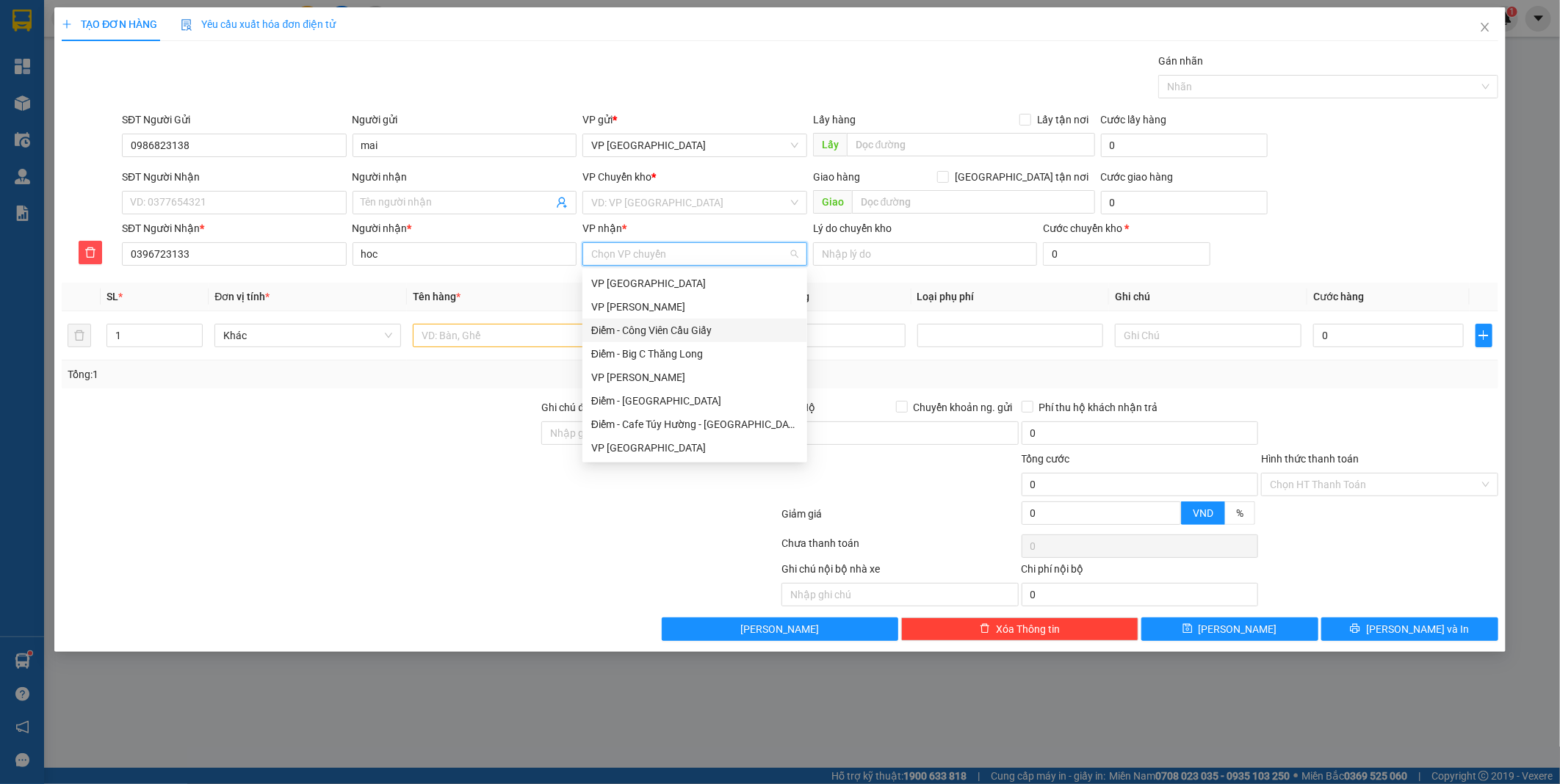
click at [621, 327] on div "Điểm - Công Viên Cầu Giấy" at bounding box center [695, 331] width 207 height 16
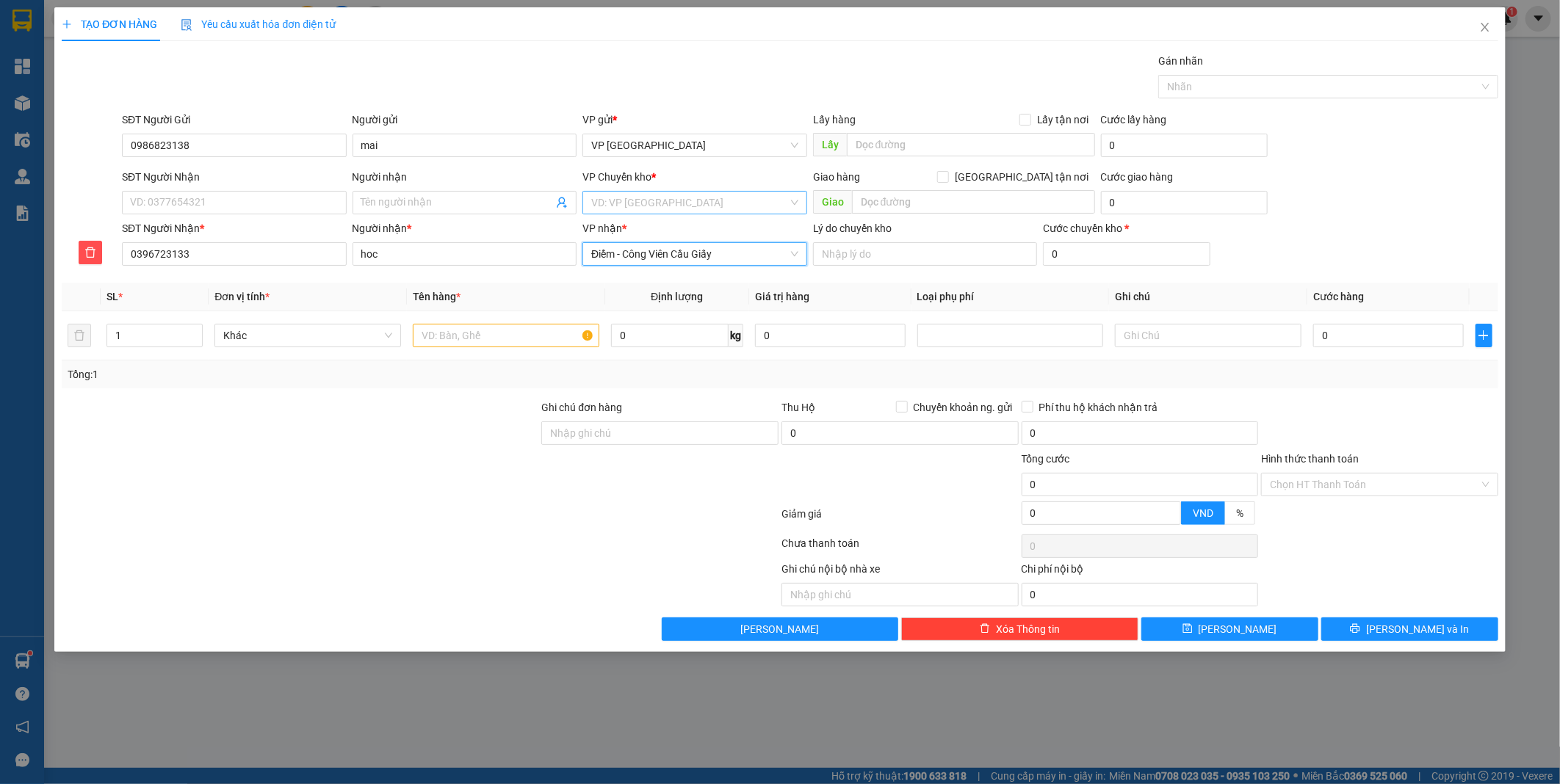
click at [793, 199] on div "VD: VP [GEOGRAPHIC_DATA]" at bounding box center [695, 202] width 225 height 23
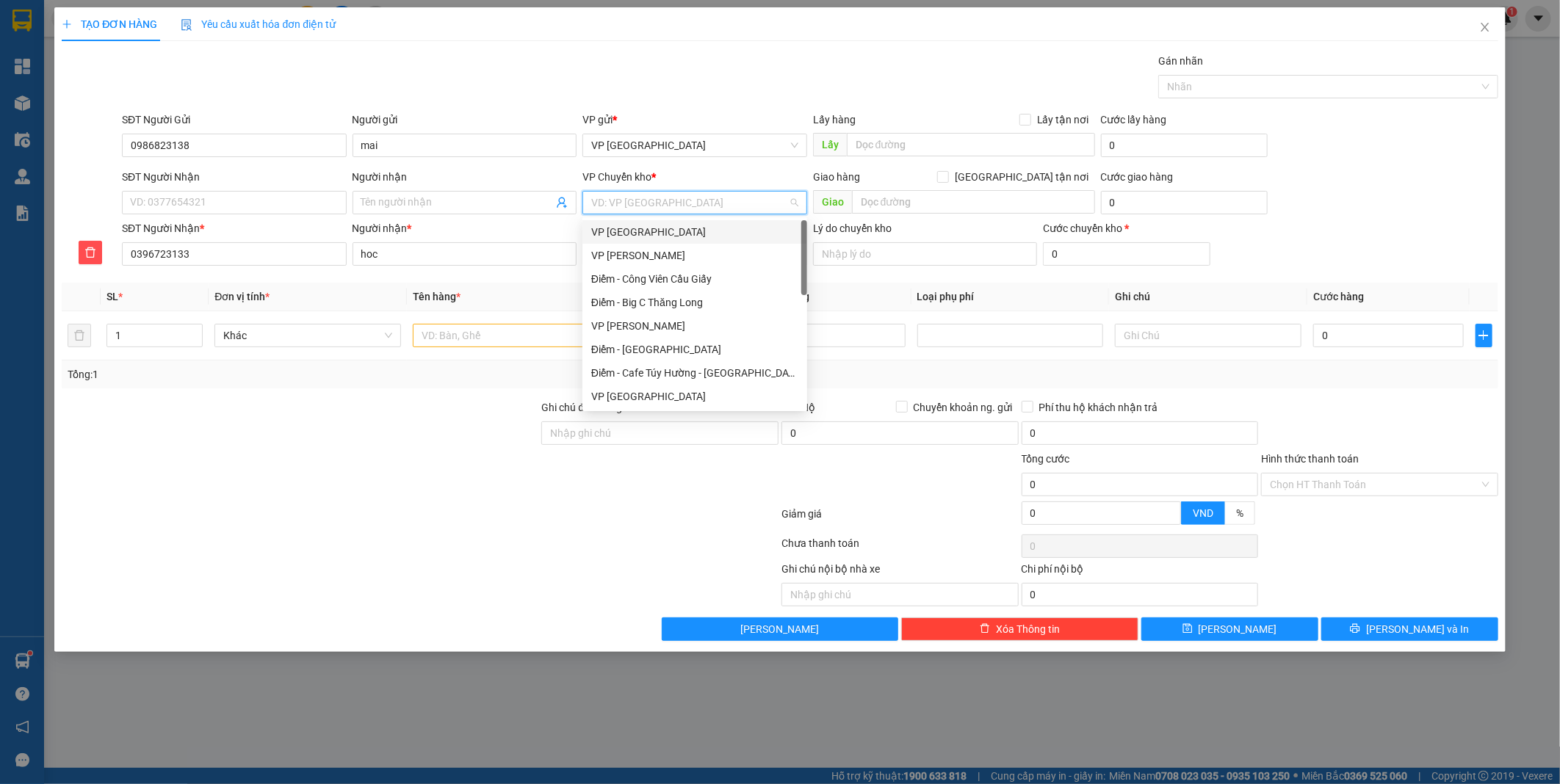
click at [624, 236] on div "VP [GEOGRAPHIC_DATA]" at bounding box center [695, 232] width 207 height 16
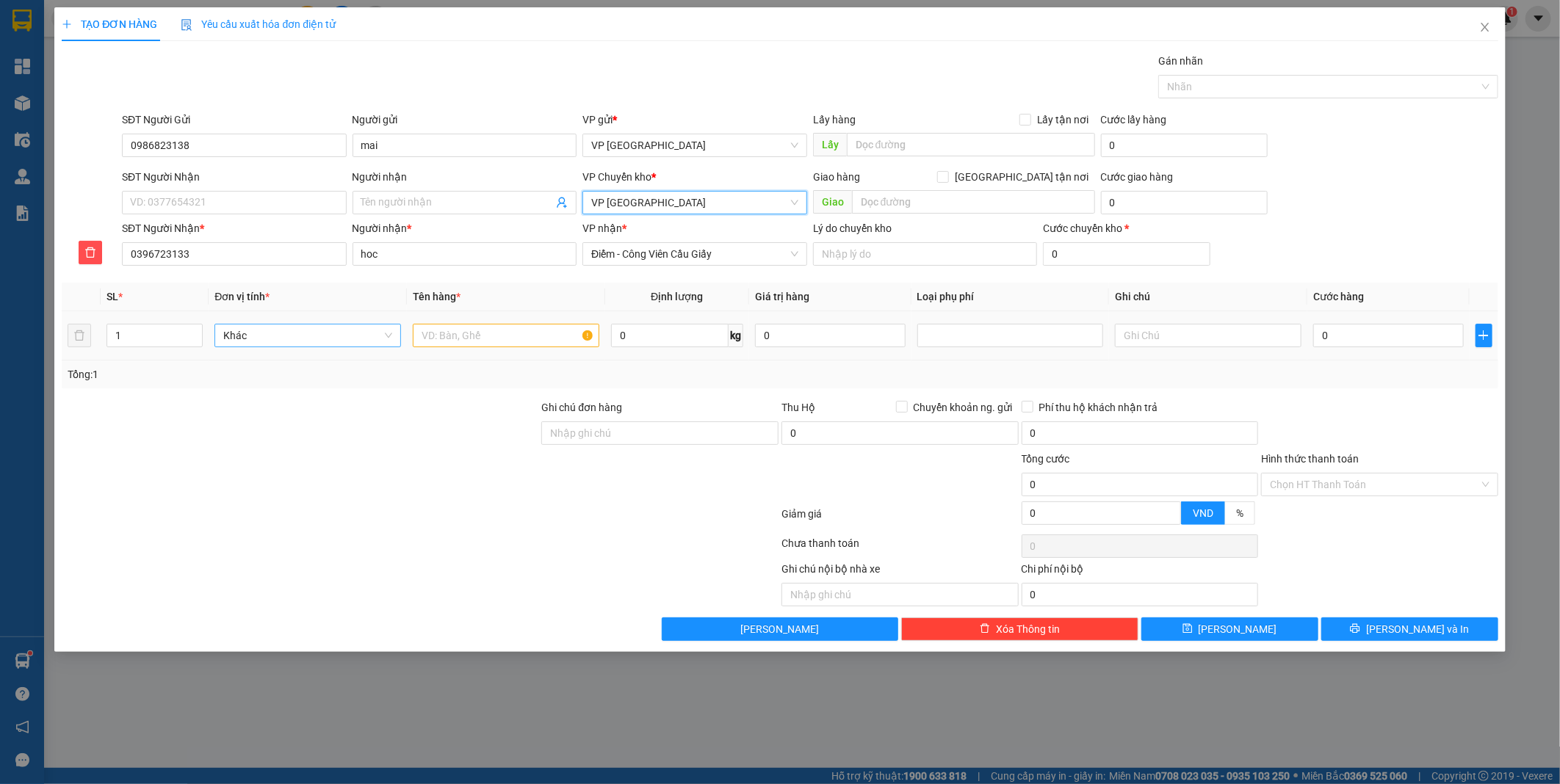
click at [384, 332] on span "Khác" at bounding box center [307, 335] width 169 height 22
click at [517, 325] on input "text" at bounding box center [505, 335] width 187 height 23
type input "phong bì"
click at [1452, 333] on input "0" at bounding box center [1389, 335] width 150 height 23
click at [632, 328] on input "0" at bounding box center [670, 335] width 117 height 23
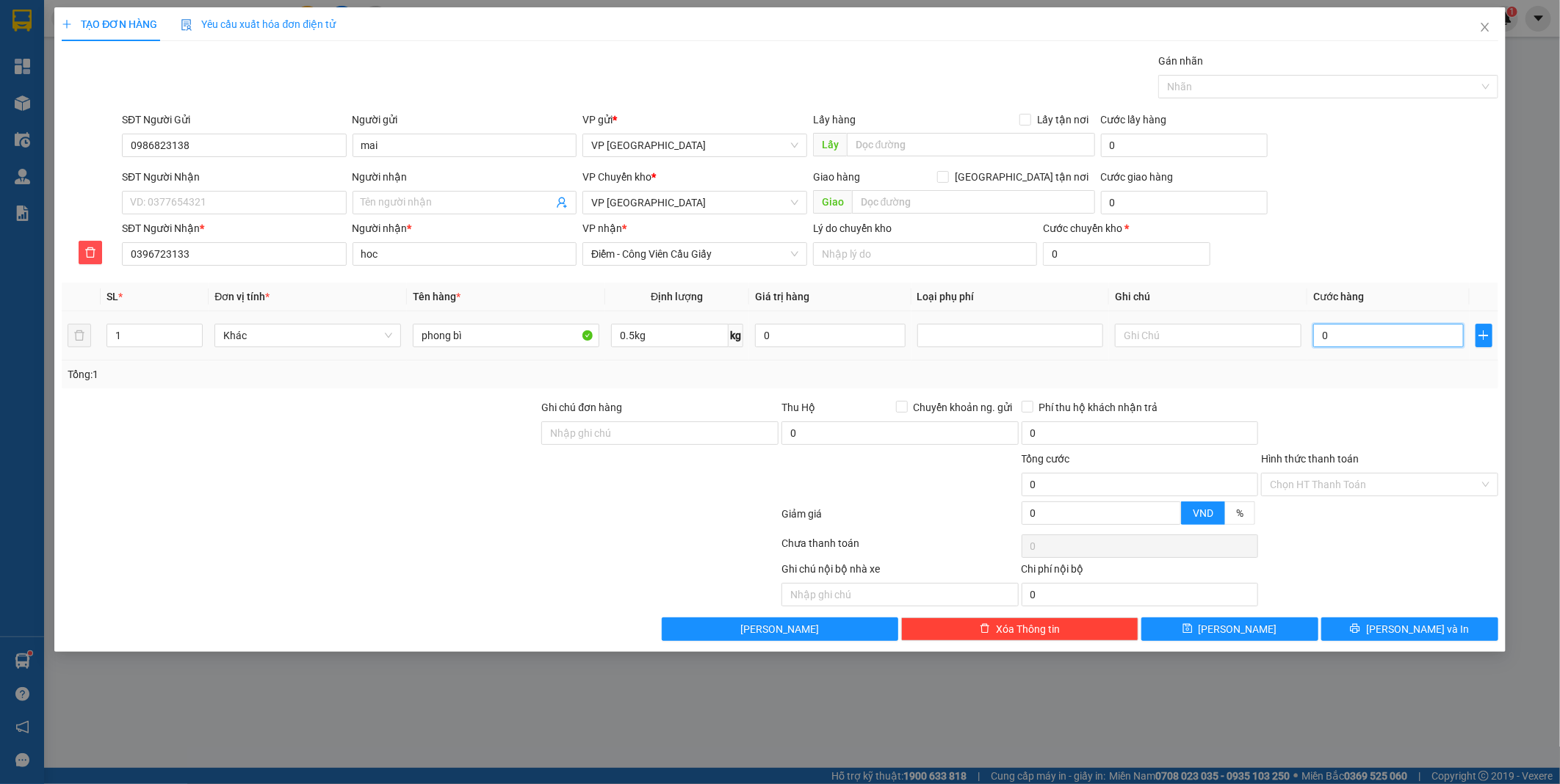
type input "0"
click at [1348, 335] on input "0" at bounding box center [1389, 335] width 150 height 23
type input "3"
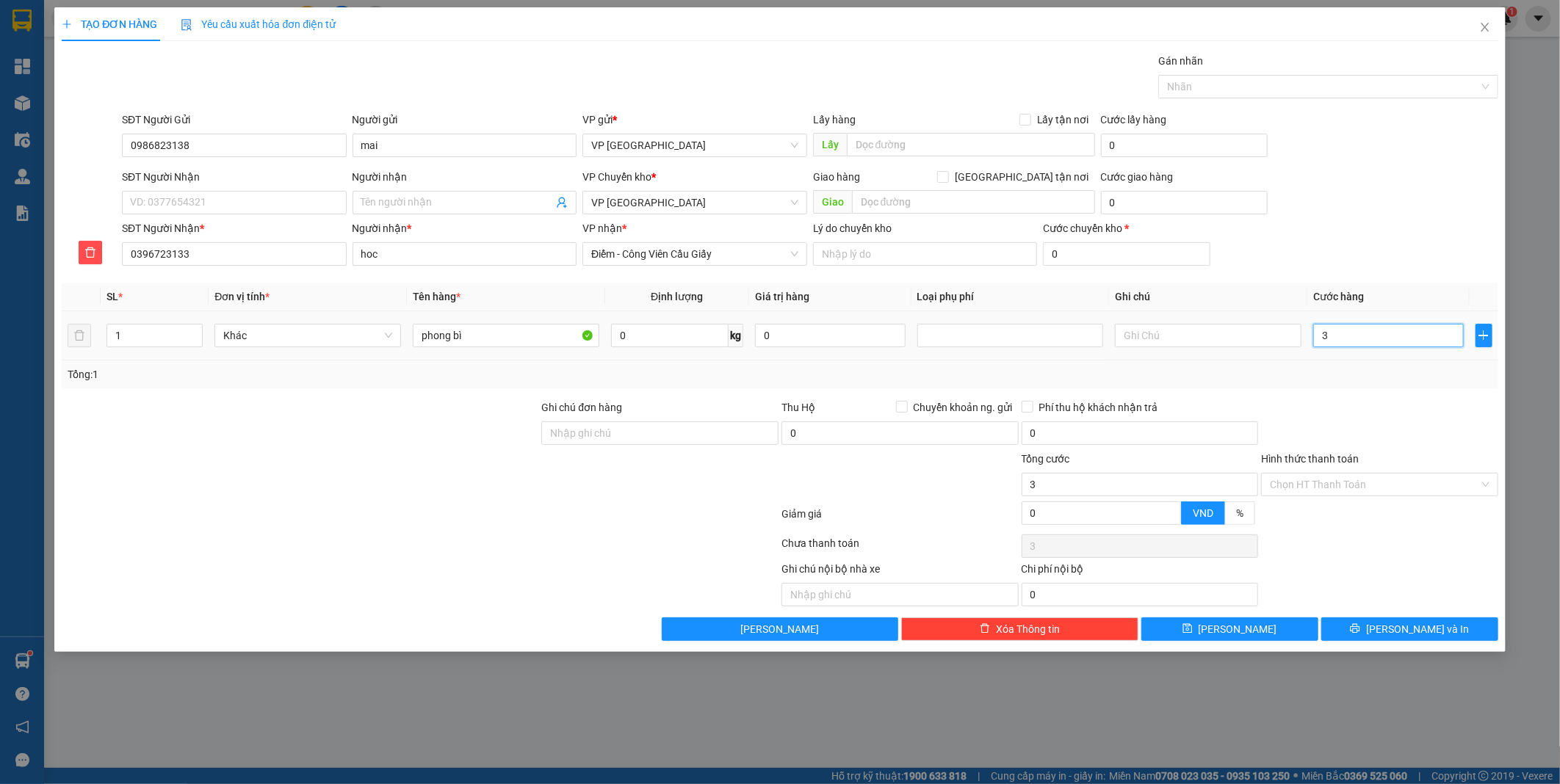
type input "30"
type input "300"
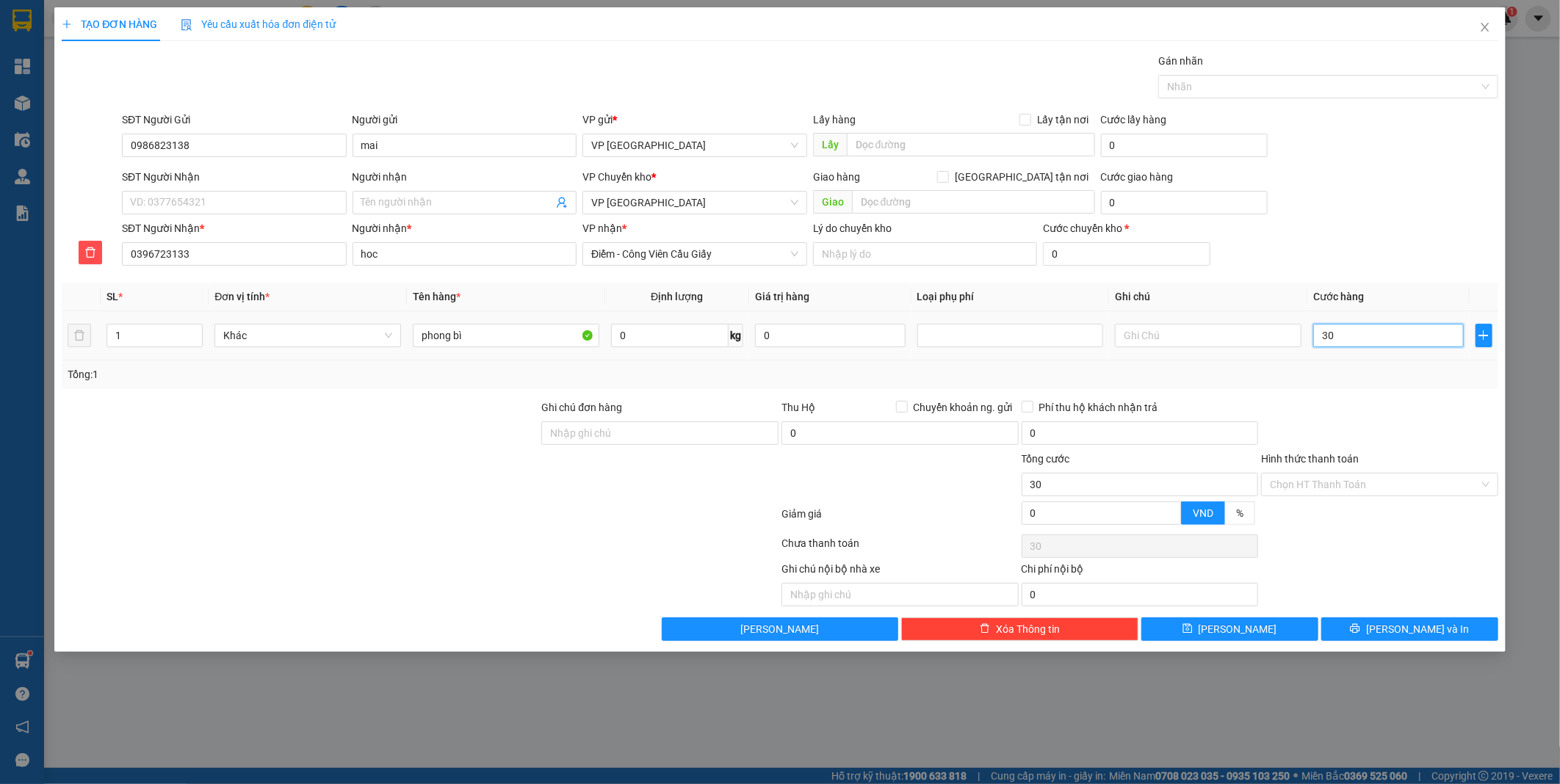
type input "300"
type input "3.000"
type input "30.000"
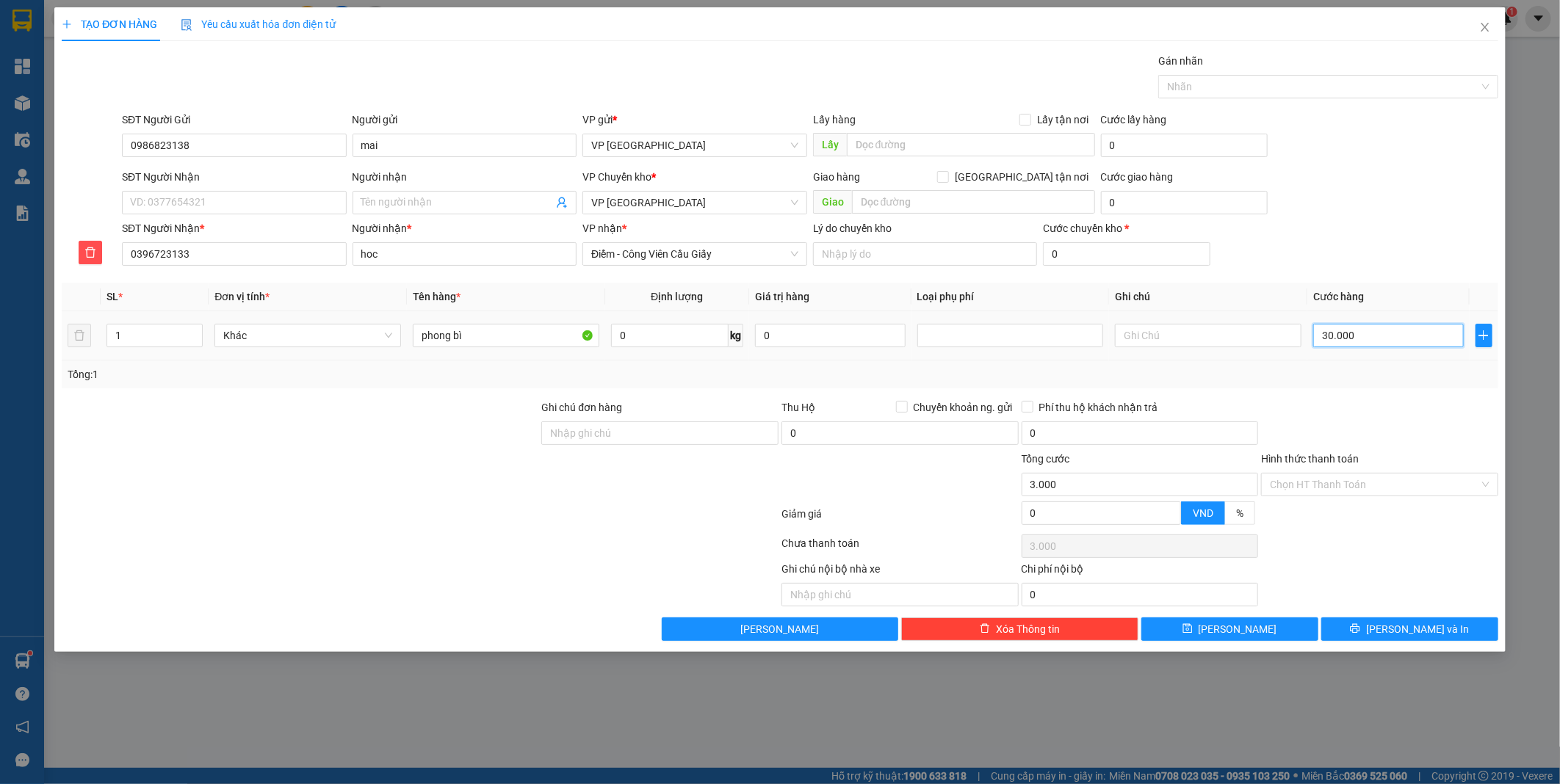
type input "30.000"
click at [1493, 485] on div "Chọn HT Thanh Toán" at bounding box center [1379, 484] width 237 height 23
type input "30.000"
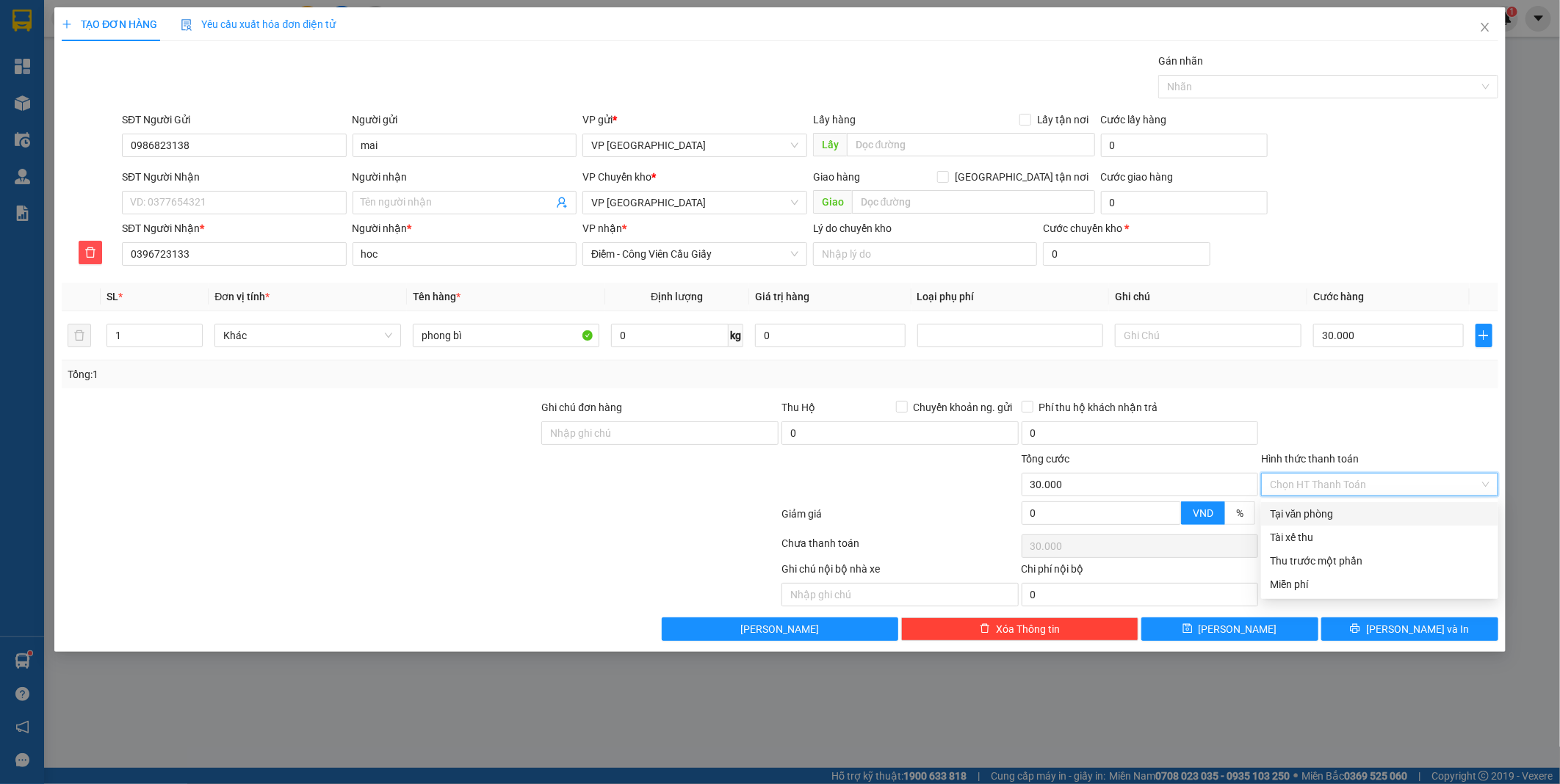
click at [1363, 515] on div "Tại văn phòng" at bounding box center [1380, 514] width 220 height 16
type input "0"
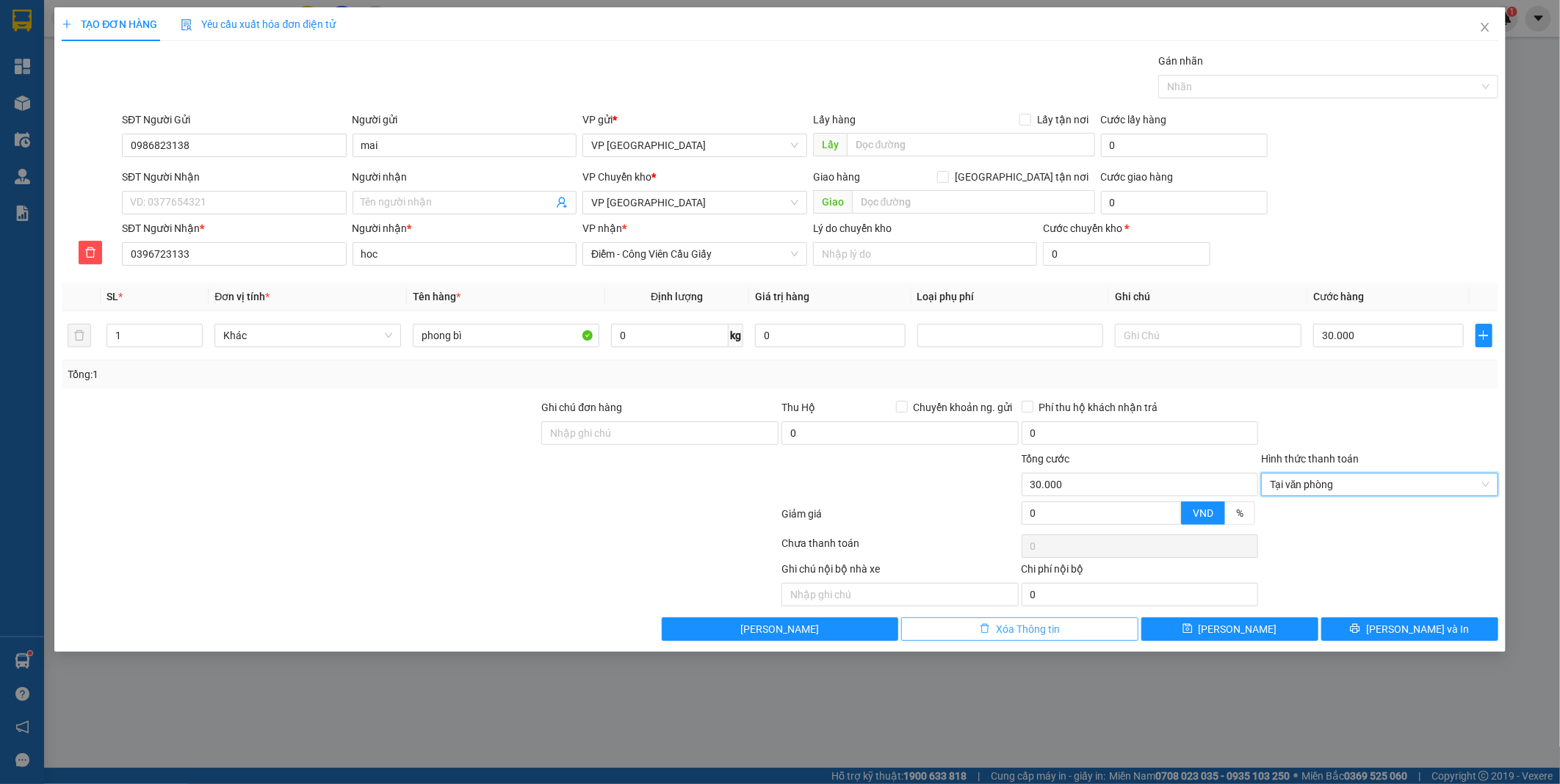
click at [1024, 634] on span "Xóa Thông tin" at bounding box center [1028, 629] width 64 height 16
type input "0"
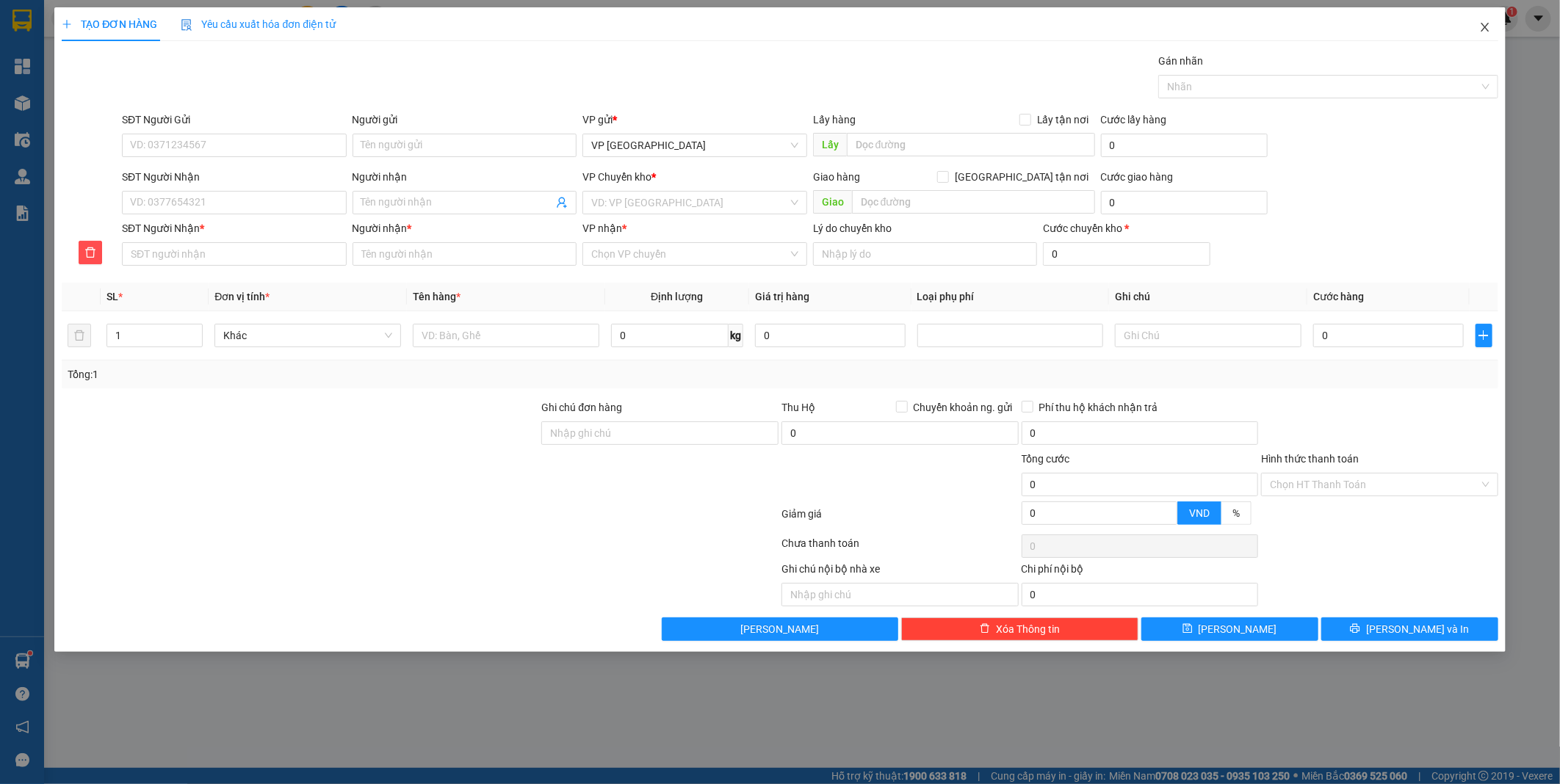
click at [1486, 30] on icon "close" at bounding box center [1485, 27] width 8 height 9
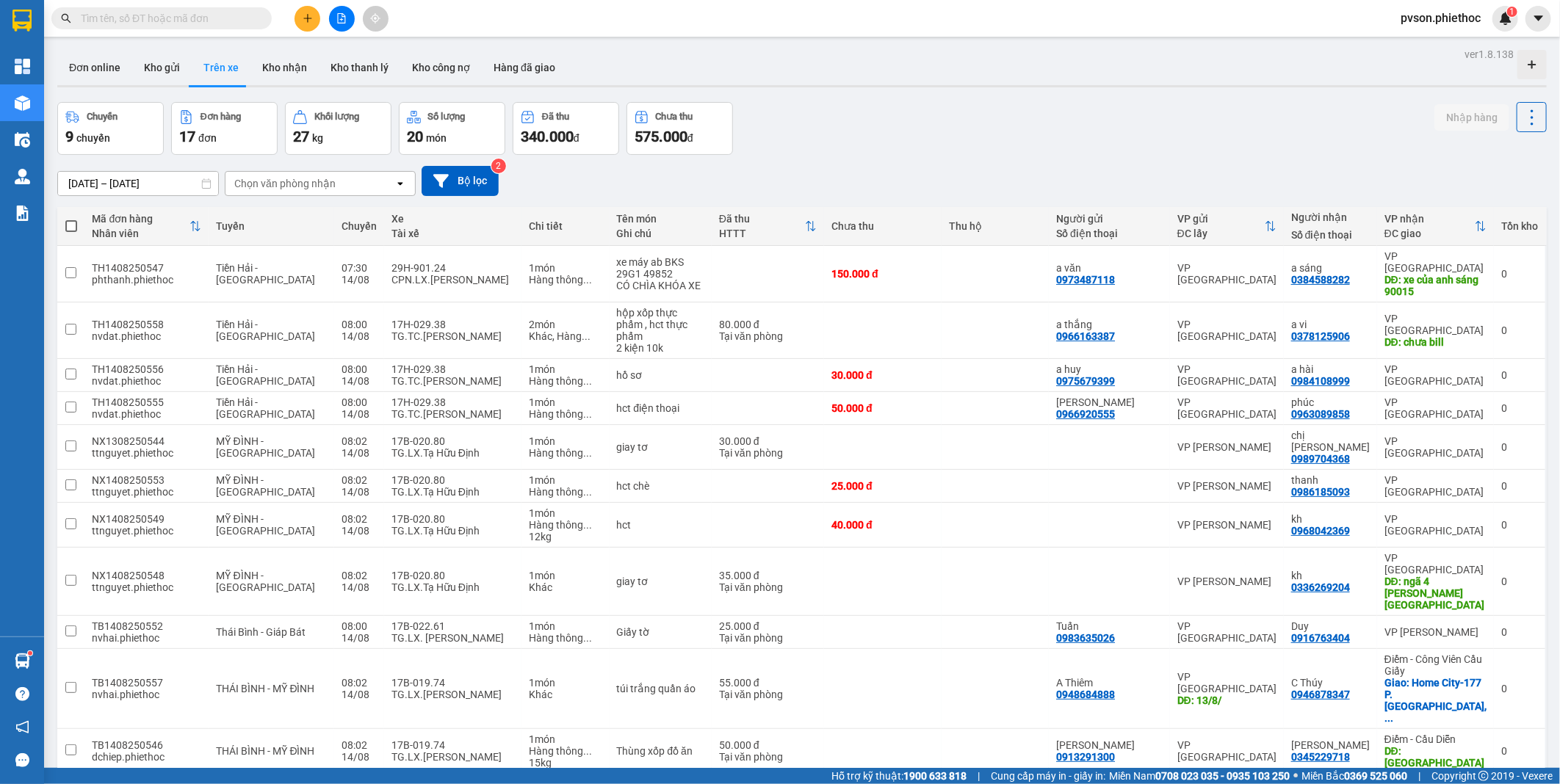
click at [215, 67] on button "Trên xe" at bounding box center [221, 68] width 59 height 36
click at [268, 62] on button "Kho nhận" at bounding box center [285, 68] width 68 height 36
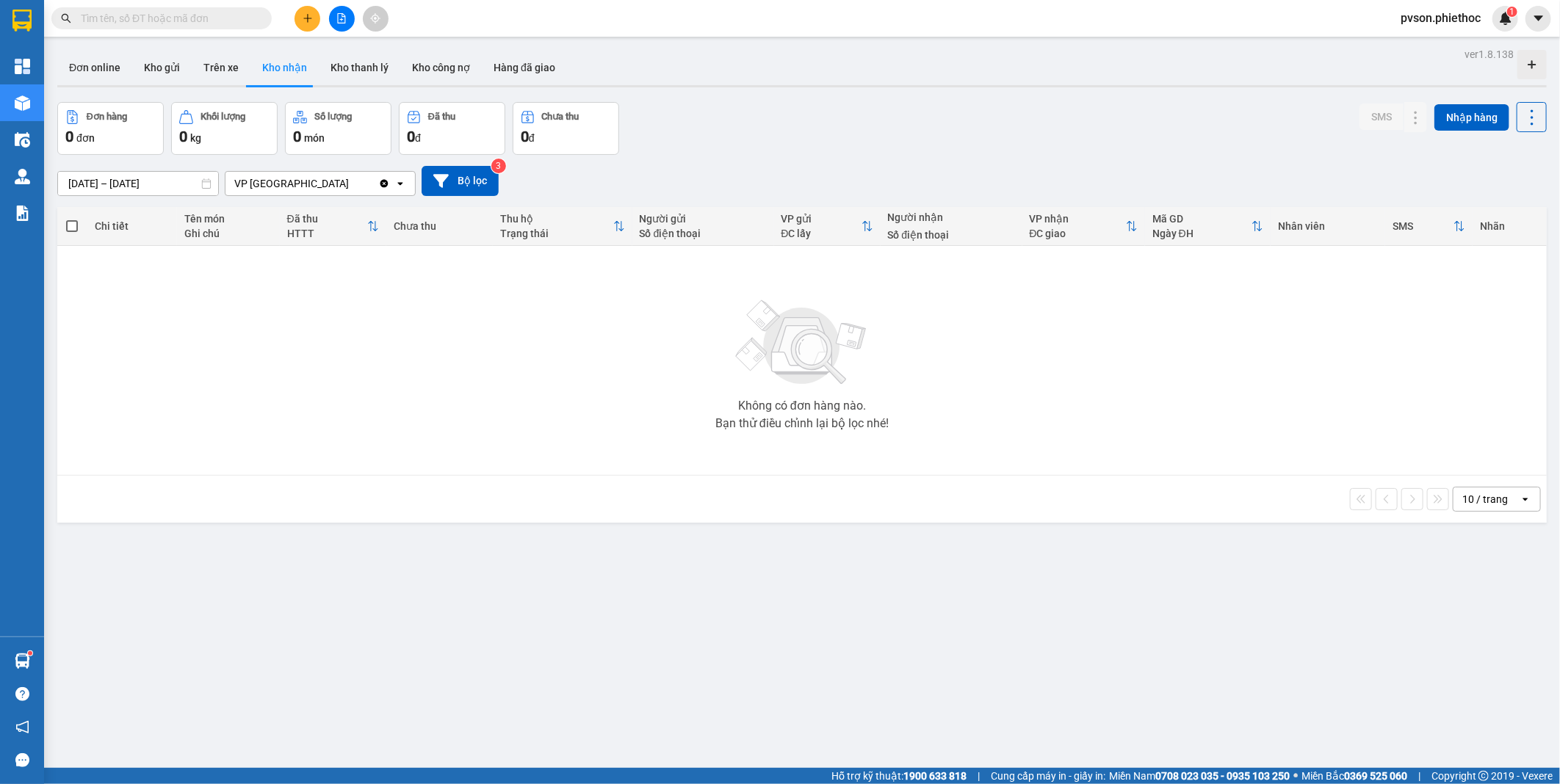
click at [788, 228] on div "ĐC lấy" at bounding box center [821, 234] width 80 height 12
click at [309, 26] on button at bounding box center [307, 19] width 26 height 26
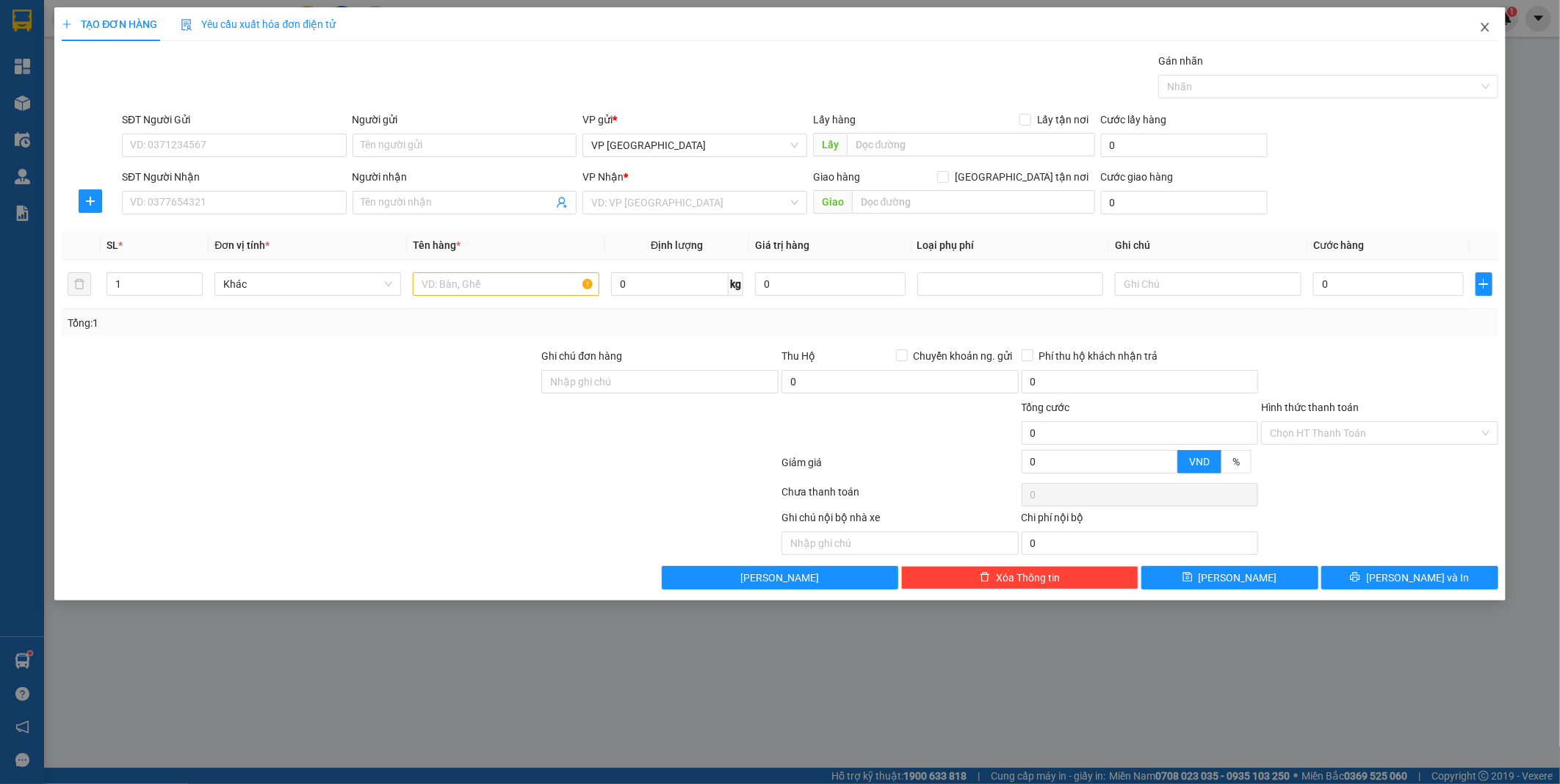
click at [1488, 27] on icon "close" at bounding box center [1485, 27] width 12 height 12
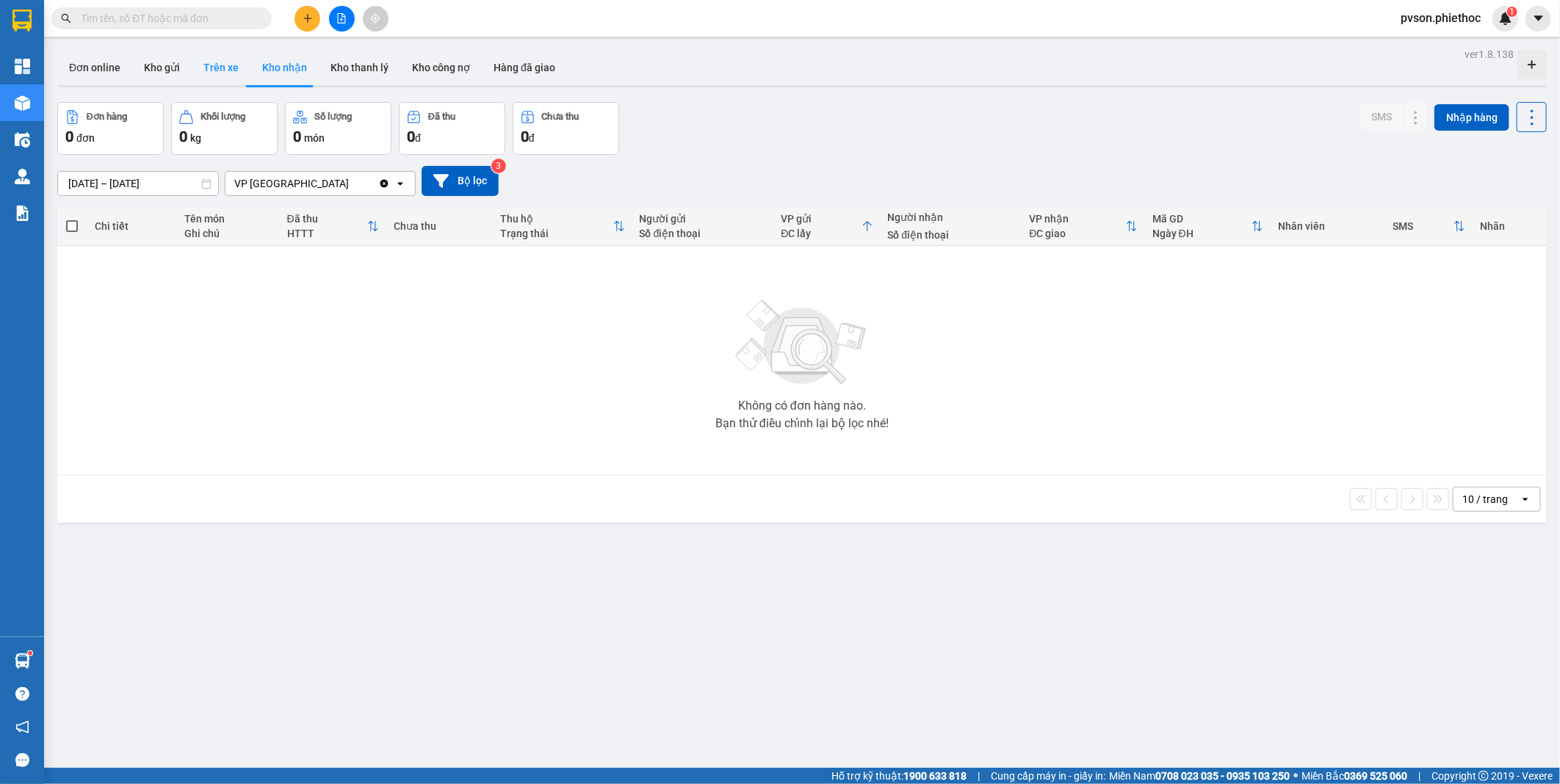
click at [224, 68] on button "Trên xe" at bounding box center [221, 68] width 59 height 36
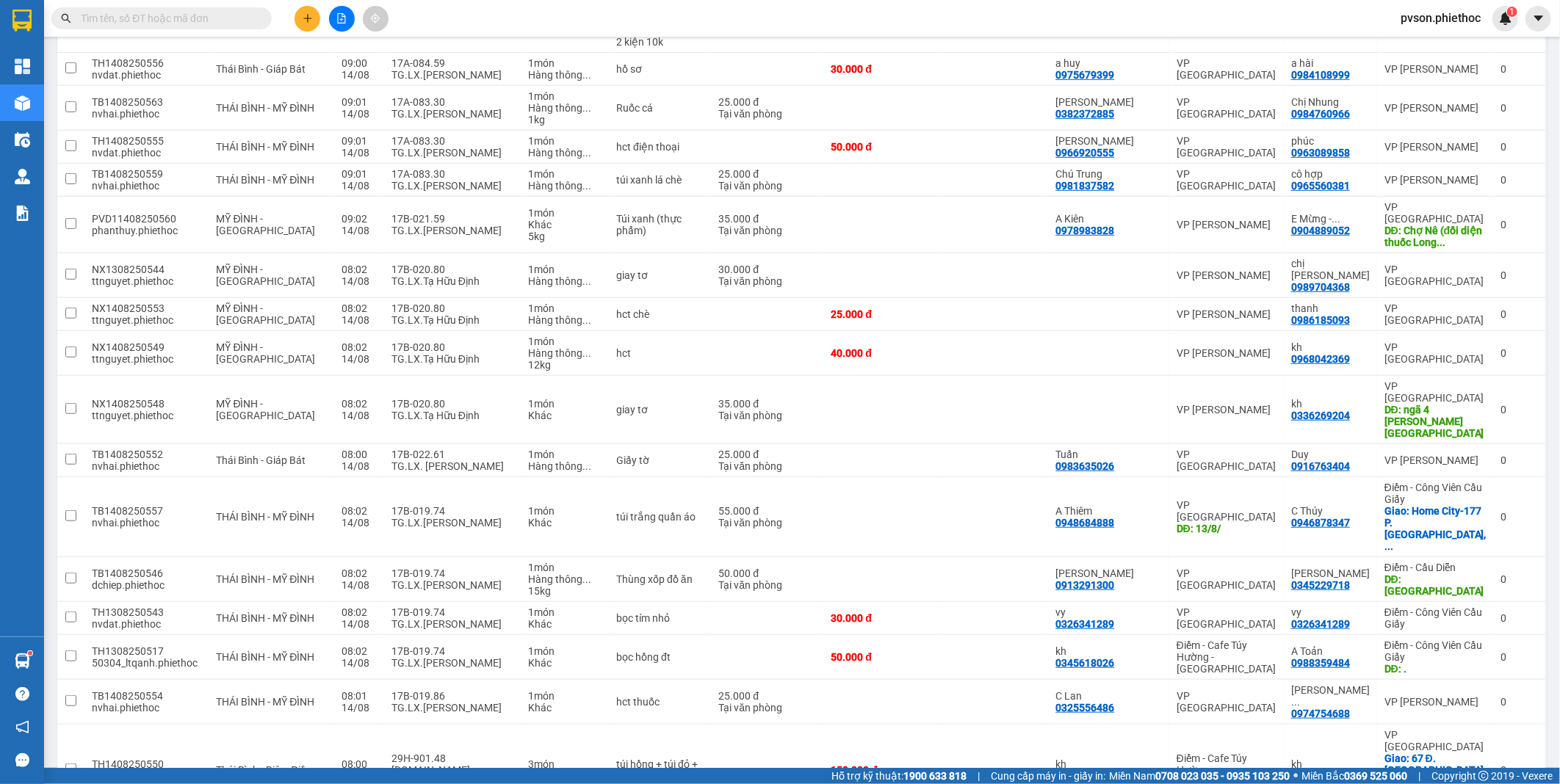
scroll to position [251, 0]
